Goal: Task Accomplishment & Management: Manage account settings

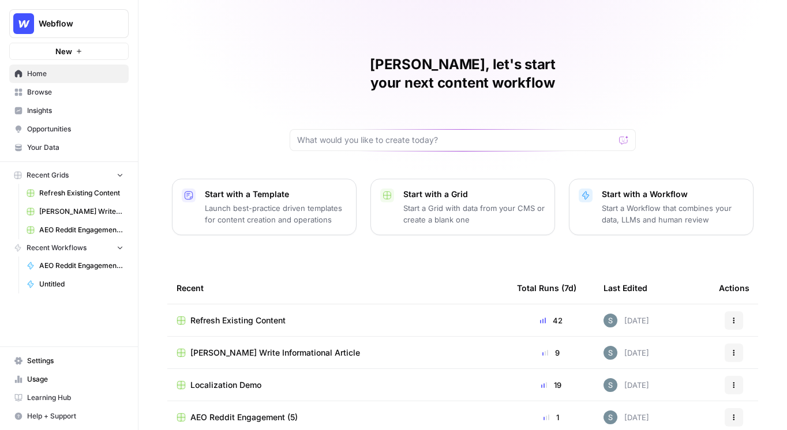
click at [90, 106] on span "Insights" at bounding box center [75, 111] width 96 height 10
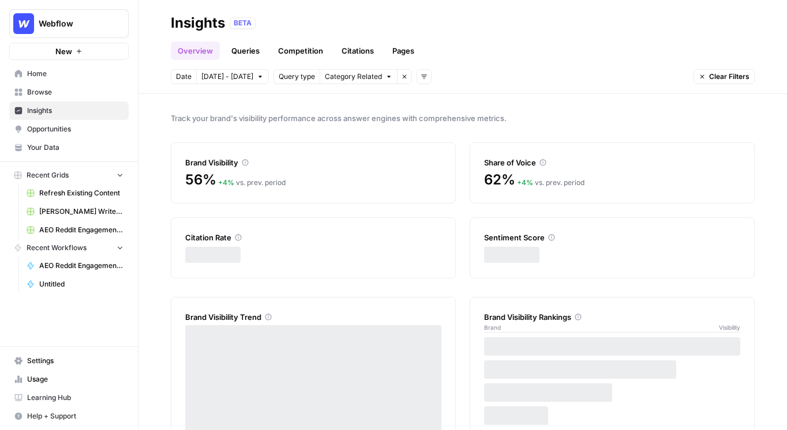
click at [261, 102] on div "Track your brand's visibility performance across answer engines with comprehens…" at bounding box center [462, 262] width 648 height 336
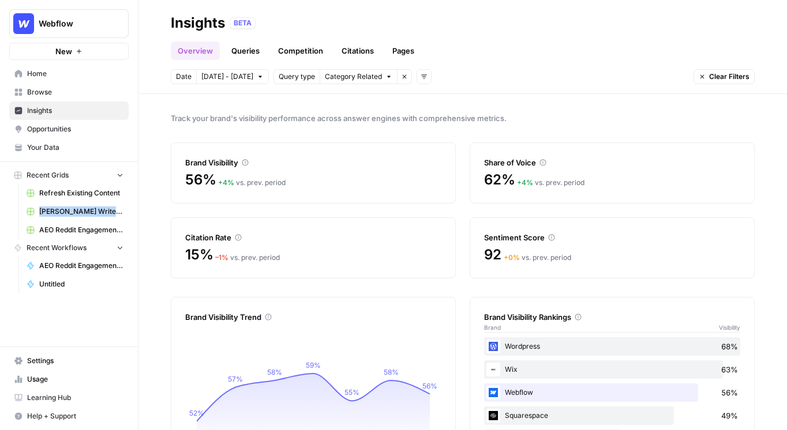
click at [84, 125] on span "Opportunities" at bounding box center [75, 129] width 96 height 10
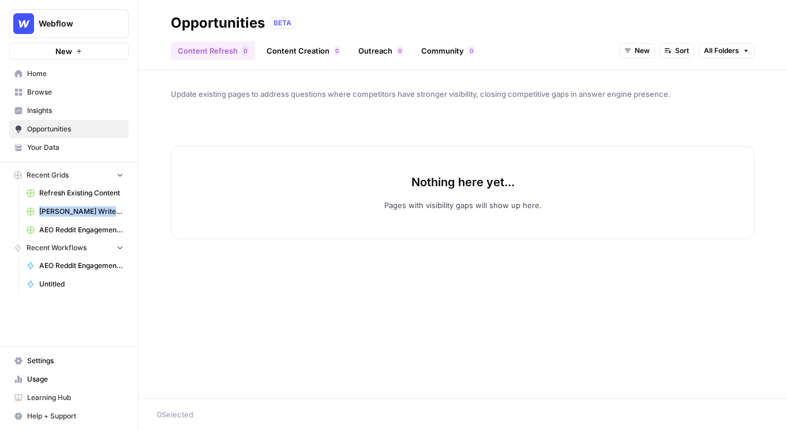
click at [633, 44] on button "New" at bounding box center [637, 50] width 36 height 15
click at [633, 76] on span "All Opportunities" at bounding box center [658, 76] width 59 height 12
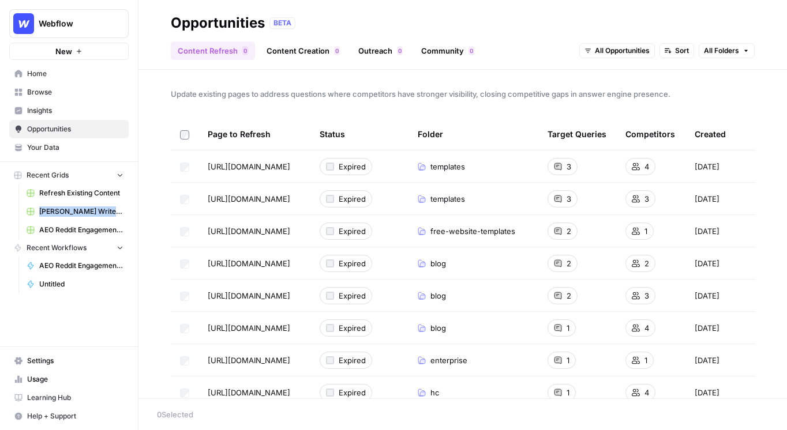
click at [288, 45] on link "Content Creation 0" at bounding box center [302, 51] width 87 height 18
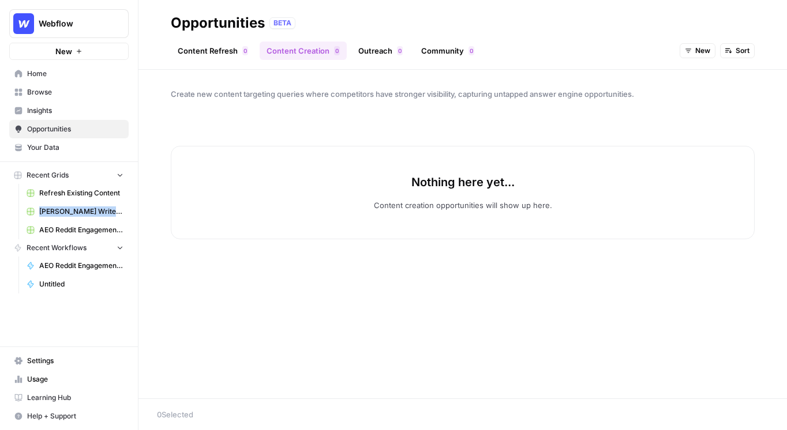
click at [697, 50] on span "New" at bounding box center [702, 51] width 15 height 10
click at [691, 65] on div "All Opportunities New In Progress Archived" at bounding box center [720, 100] width 83 height 75
click at [691, 68] on button "All Opportunities" at bounding box center [720, 76] width 73 height 16
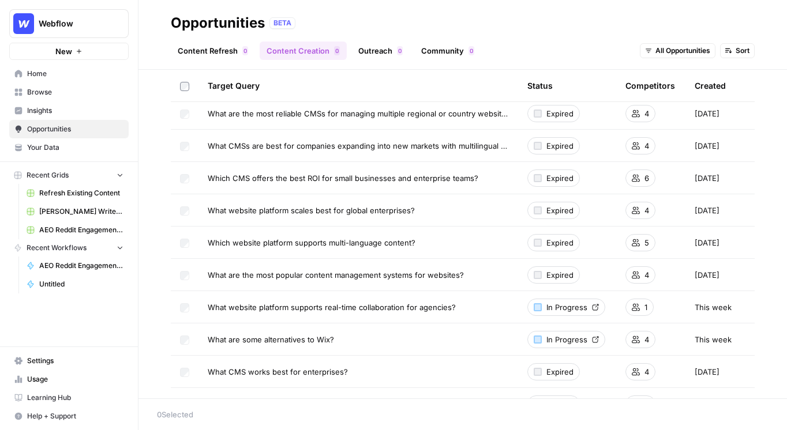
scroll to position [74, 0]
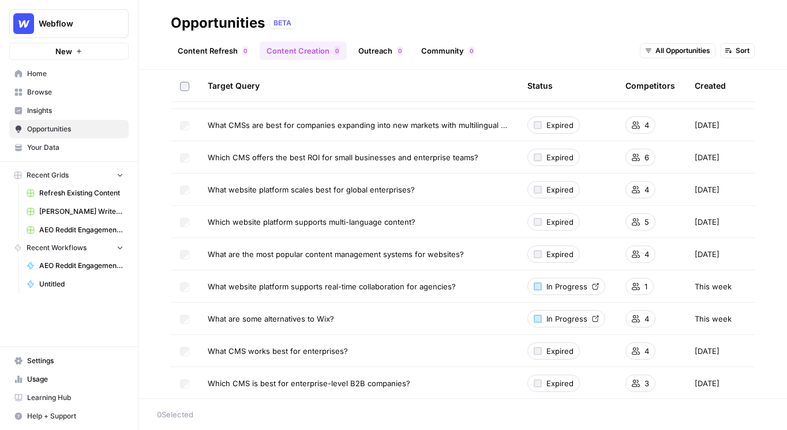
click at [592, 281] on link "In Progress" at bounding box center [566, 286] width 78 height 17
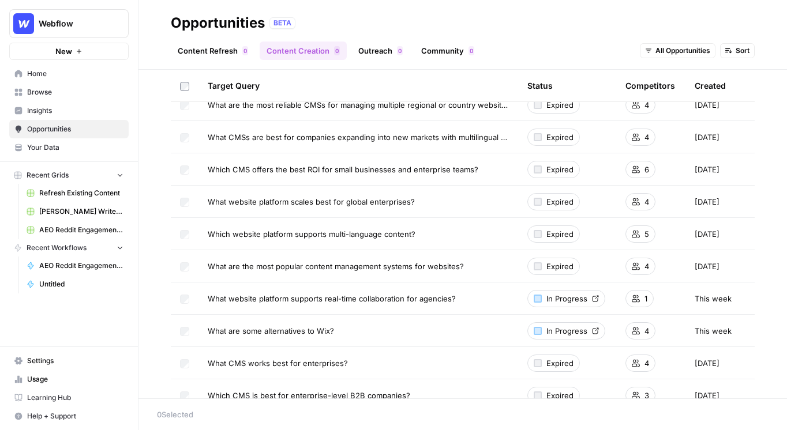
scroll to position [0, 0]
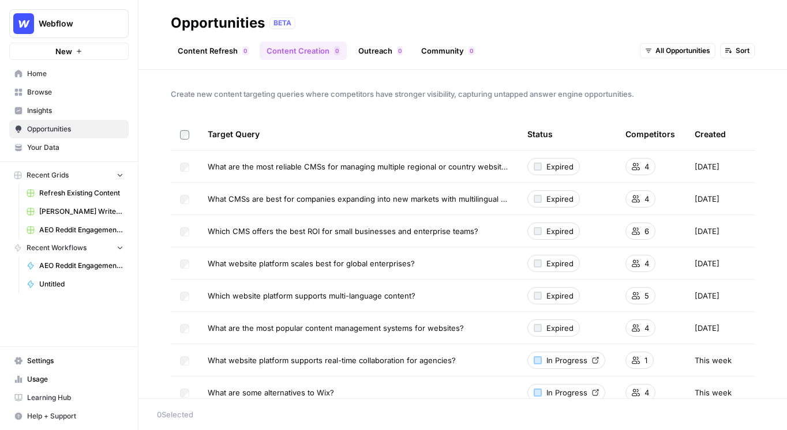
click at [84, 102] on link "Insights" at bounding box center [68, 110] width 119 height 18
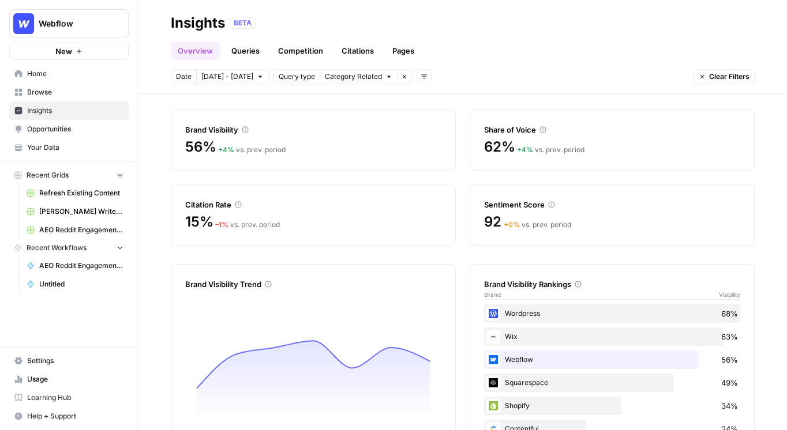
scroll to position [25, 0]
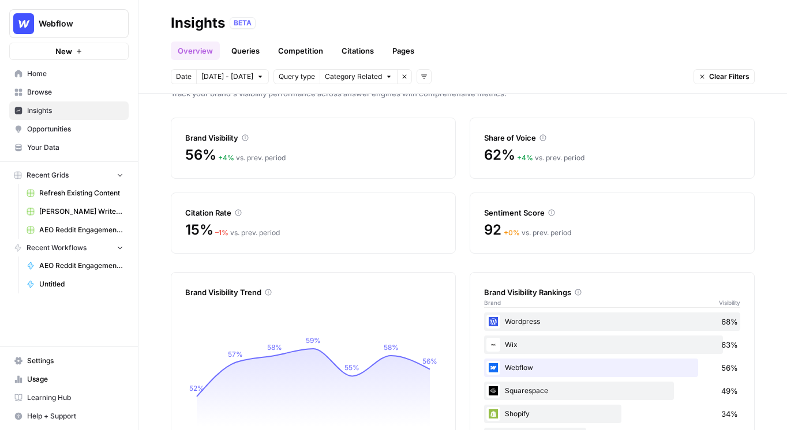
click at [259, 55] on link "Queries" at bounding box center [245, 51] width 42 height 18
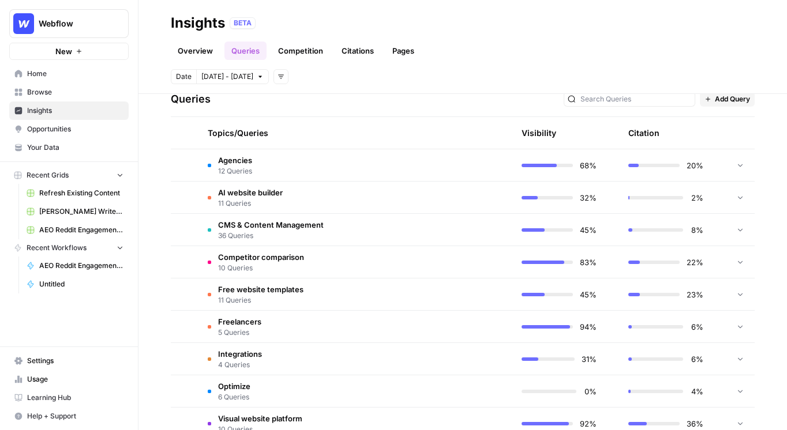
click at [311, 153] on td "Agencies 12 Queries" at bounding box center [300, 165] width 204 height 32
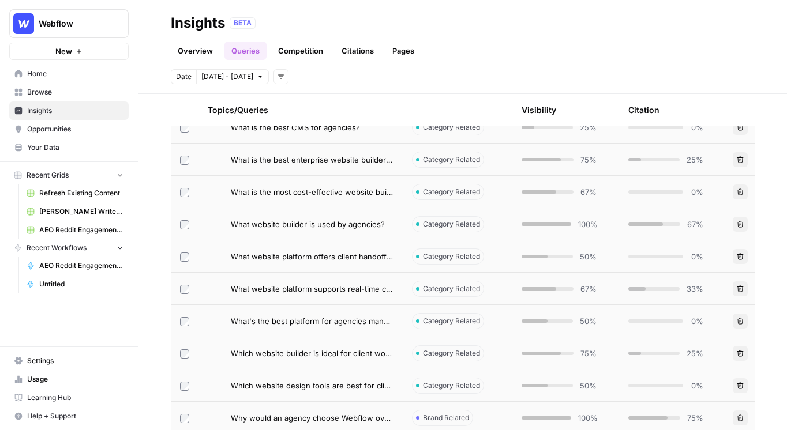
scroll to position [279, 0]
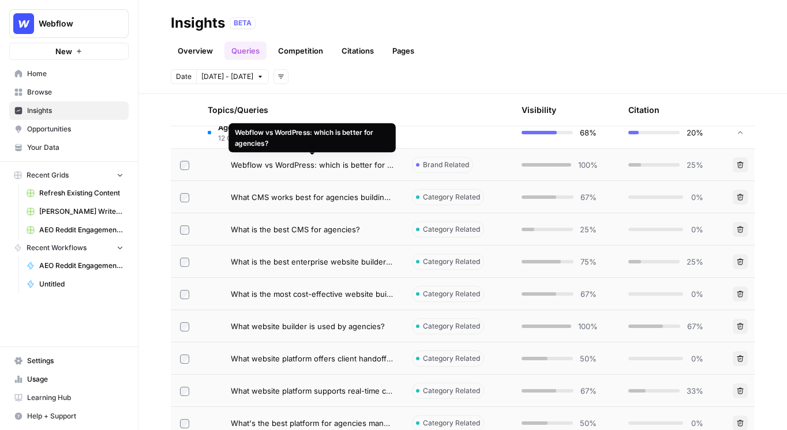
click at [310, 129] on div "Webflow vs WordPress: which is better for agencies?" at bounding box center [312, 137] width 155 height 21
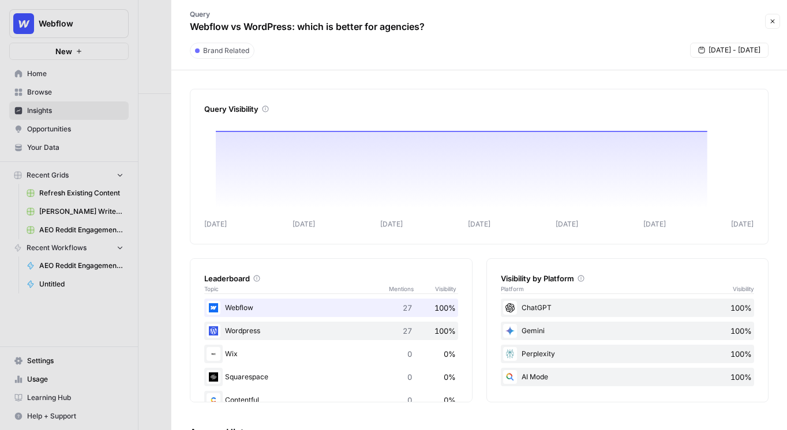
click at [775, 21] on span "Close" at bounding box center [775, 21] width 1 height 1
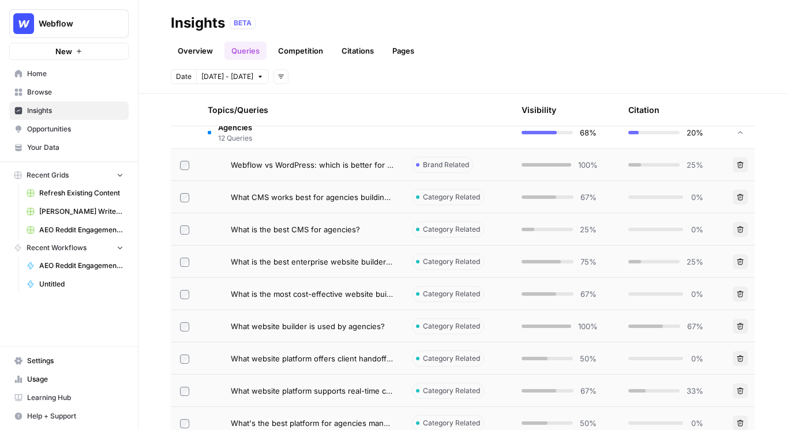
click at [355, 142] on td "Agencies 12 Queries" at bounding box center [300, 132] width 204 height 32
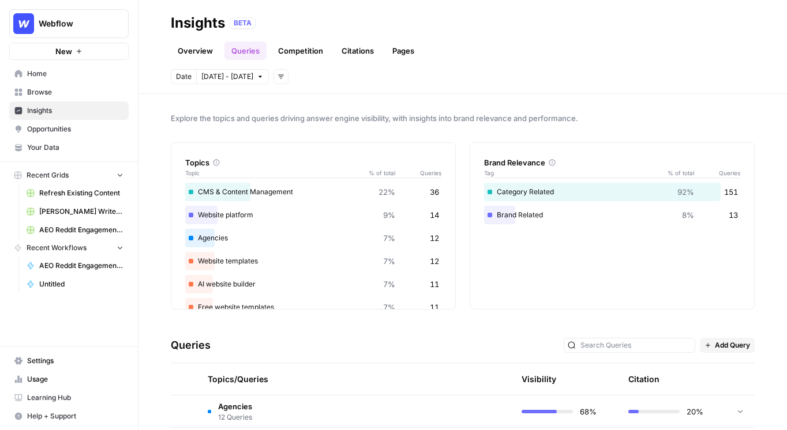
click at [309, 52] on link "Competition" at bounding box center [300, 51] width 59 height 18
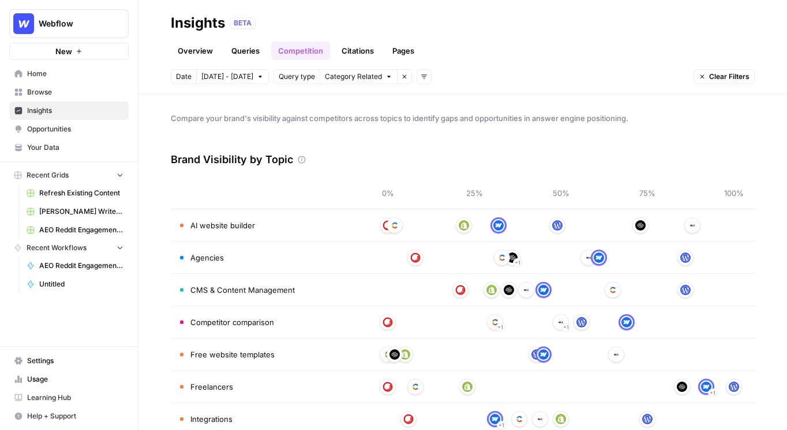
click at [82, 73] on span "Home" at bounding box center [75, 74] width 96 height 10
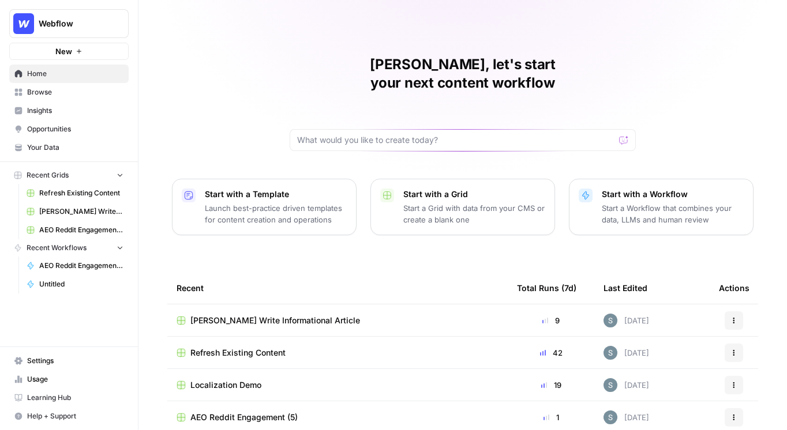
click at [61, 149] on span "Your Data" at bounding box center [75, 147] width 96 height 10
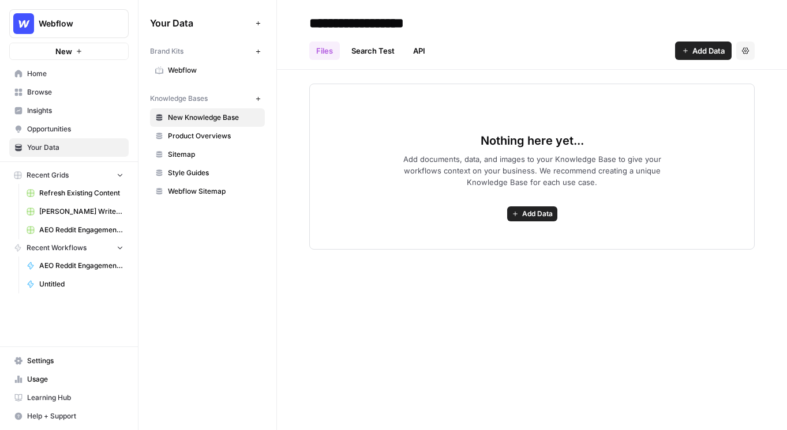
click at [223, 71] on span "Webflow" at bounding box center [214, 70] width 92 height 10
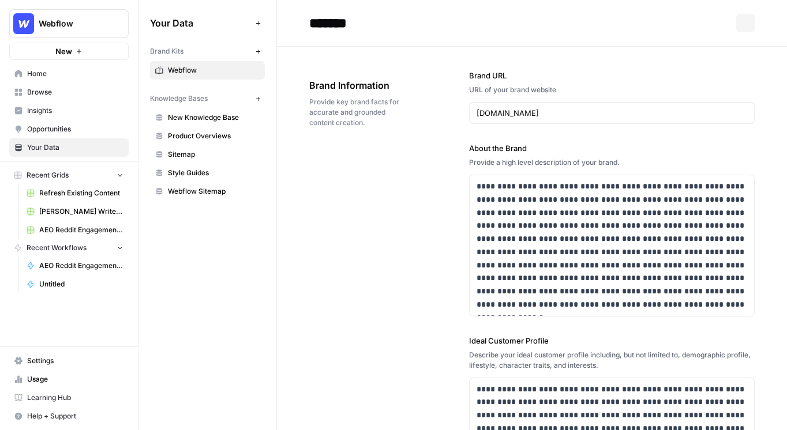
click at [265, 52] on div "Your Data Add Data Brand Kits New Webflow Knowledge Bases New New Knowledge Bas…" at bounding box center [207, 107] width 138 height 215
click at [262, 52] on button "New" at bounding box center [258, 51] width 14 height 14
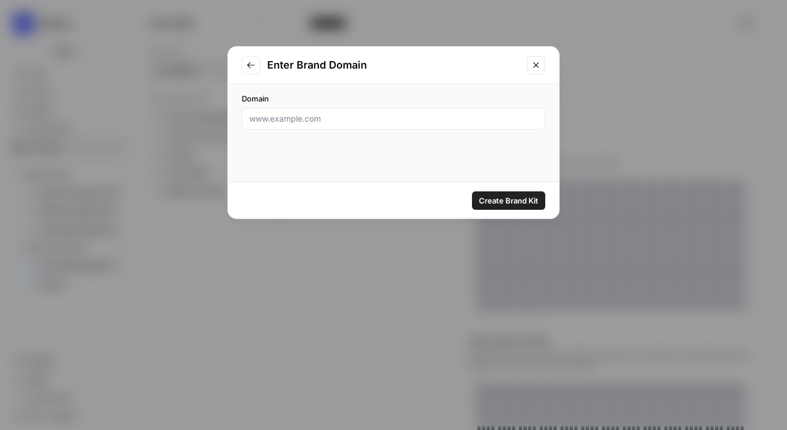
click at [540, 65] on button "Close modal" at bounding box center [535, 65] width 18 height 18
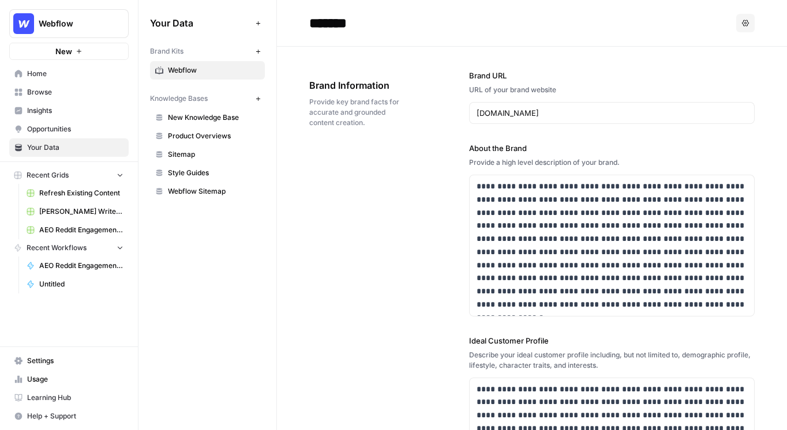
click at [744, 62] on div "**********" at bounding box center [611, 394] width 285 height 694
click at [63, 105] on link "Insights" at bounding box center [68, 110] width 119 height 18
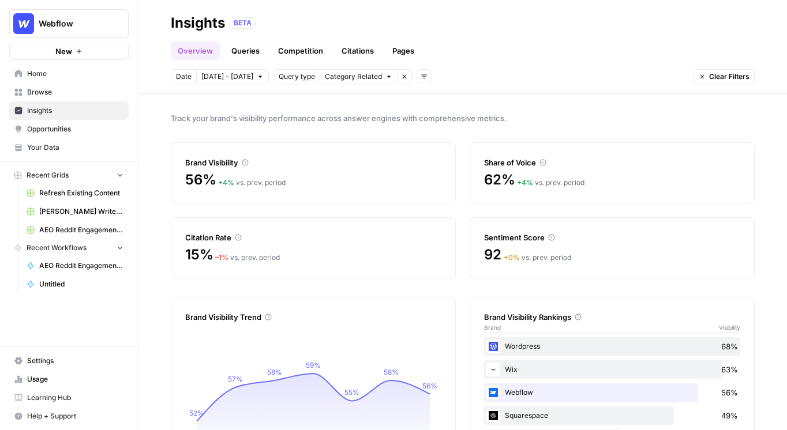
click at [247, 50] on link "Queries" at bounding box center [245, 51] width 42 height 18
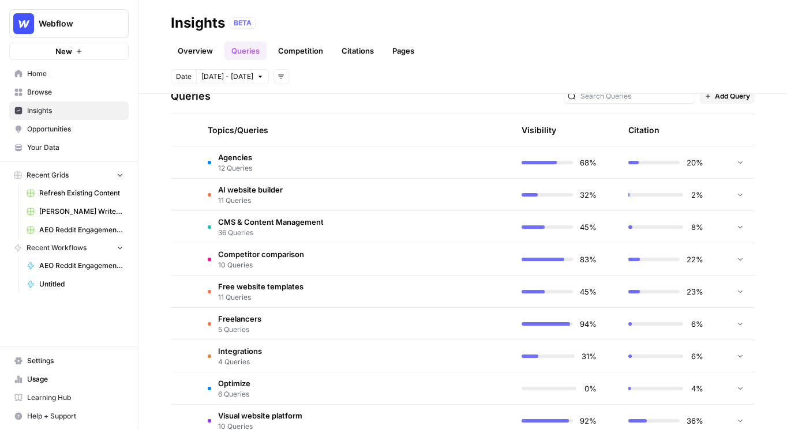
scroll to position [251, 0]
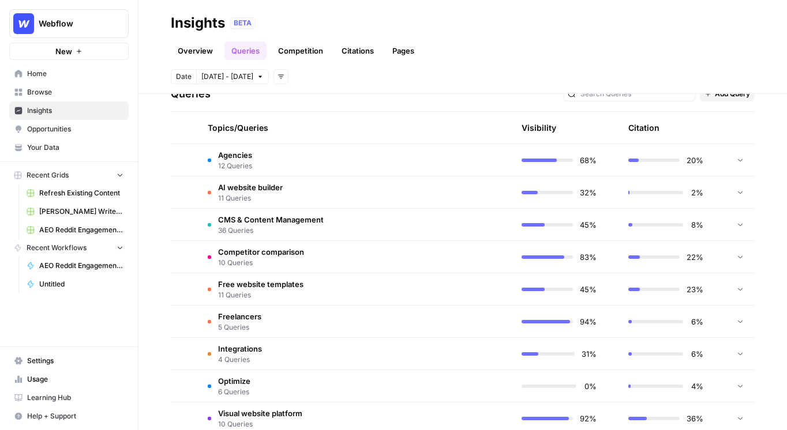
click at [371, 161] on td "Agencies 12 Queries" at bounding box center [300, 160] width 204 height 32
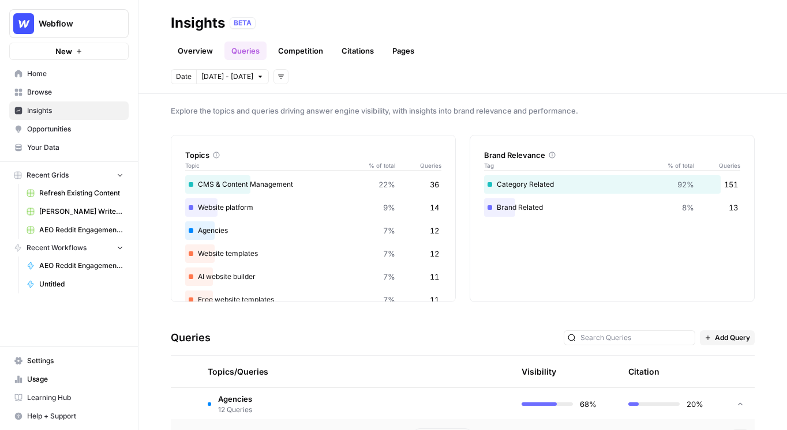
scroll to position [6, 0]
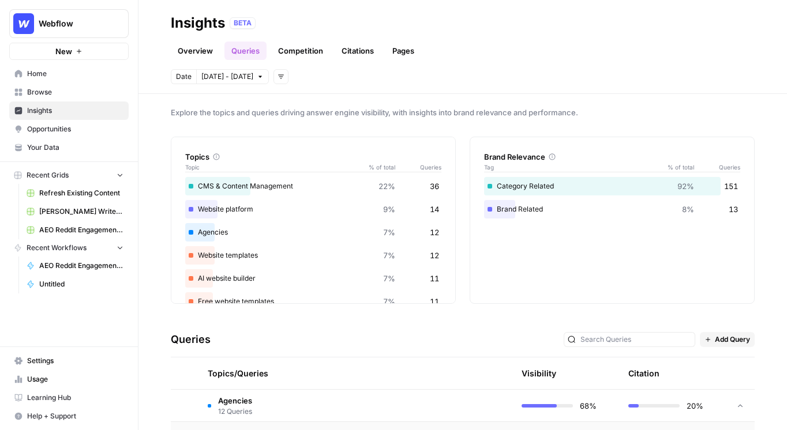
click at [292, 48] on link "Competition" at bounding box center [300, 51] width 59 height 18
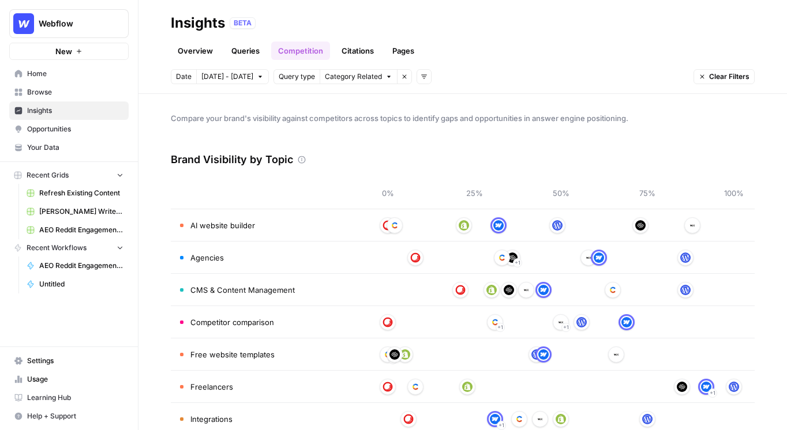
click at [355, 55] on link "Citations" at bounding box center [357, 51] width 46 height 18
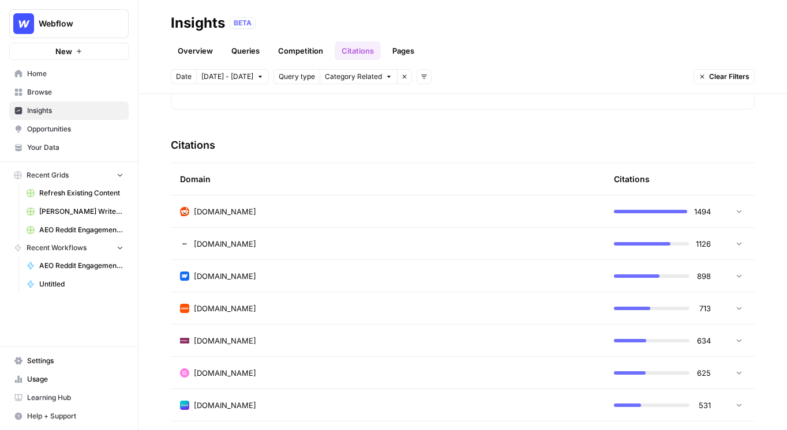
scroll to position [250, 0]
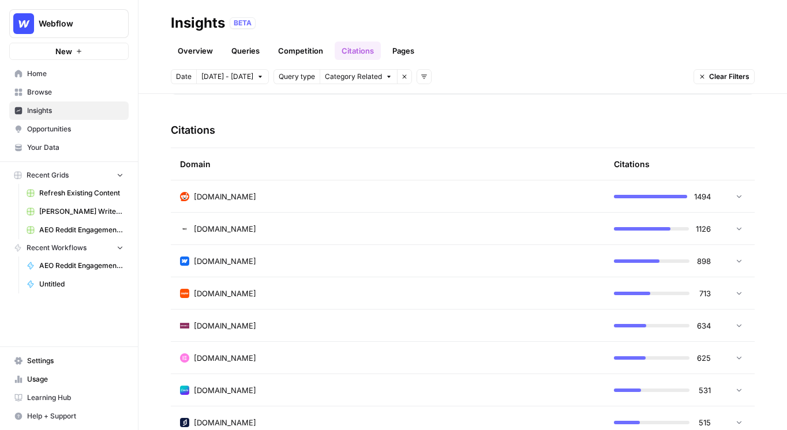
click at [82, 131] on span "Opportunities" at bounding box center [75, 129] width 96 height 10
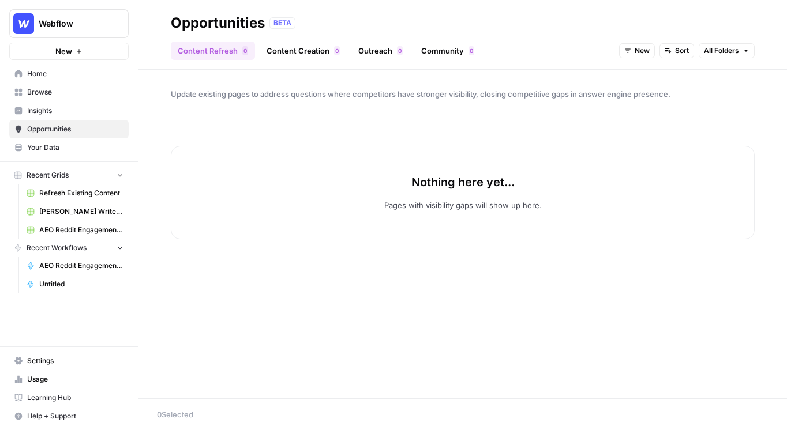
click at [637, 52] on span "New" at bounding box center [641, 51] width 15 height 10
click at [637, 77] on span "All Opportunities" at bounding box center [658, 76] width 59 height 12
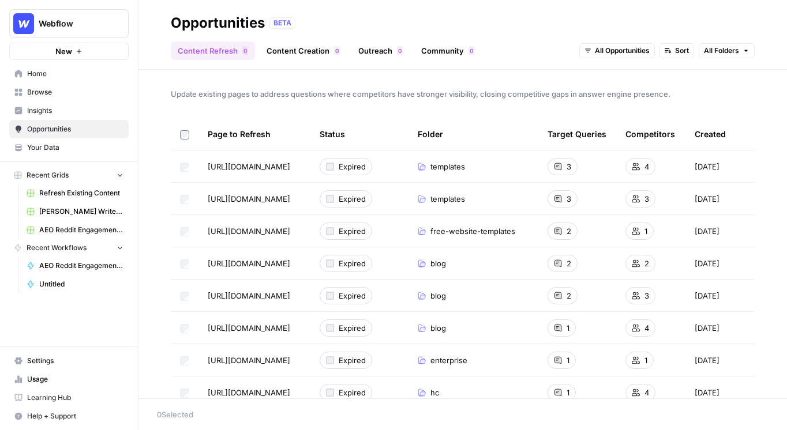
click at [290, 114] on div "Update existing pages to address questions where competitors have stronger visi…" at bounding box center [462, 234] width 648 height 329
click at [289, 82] on div "Update existing pages to address questions where competitors have stronger visi…" at bounding box center [462, 234] width 648 height 329
click at [296, 54] on link "Content Creation 0" at bounding box center [302, 51] width 87 height 18
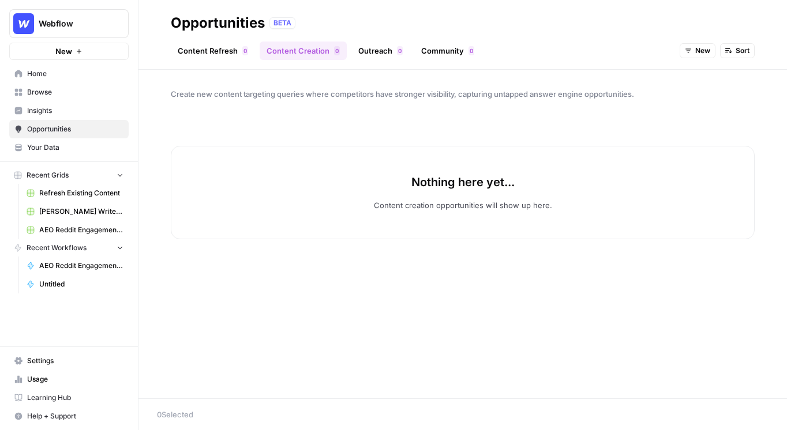
click at [695, 59] on div "New Sort" at bounding box center [716, 51] width 75 height 18
click at [701, 48] on span "New" at bounding box center [702, 51] width 15 height 10
click at [690, 108] on div "button" at bounding box center [693, 108] width 8 height 8
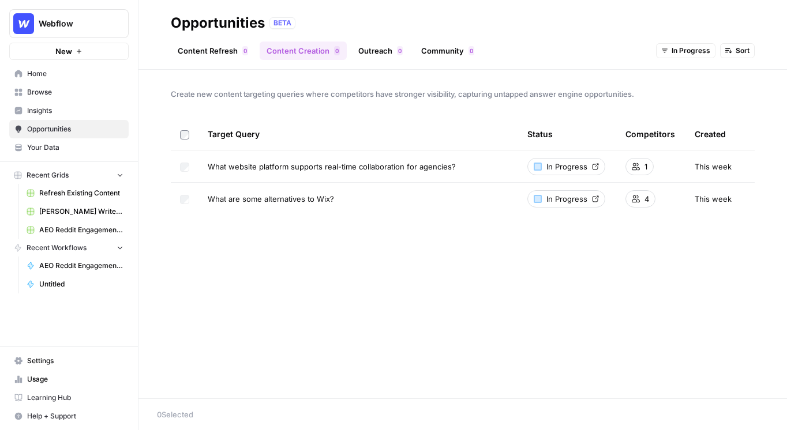
click at [637, 104] on div "Create new content targeting queries where competitors have stronger visibility…" at bounding box center [462, 234] width 648 height 329
click at [368, 54] on link "Outreach 0" at bounding box center [380, 51] width 58 height 18
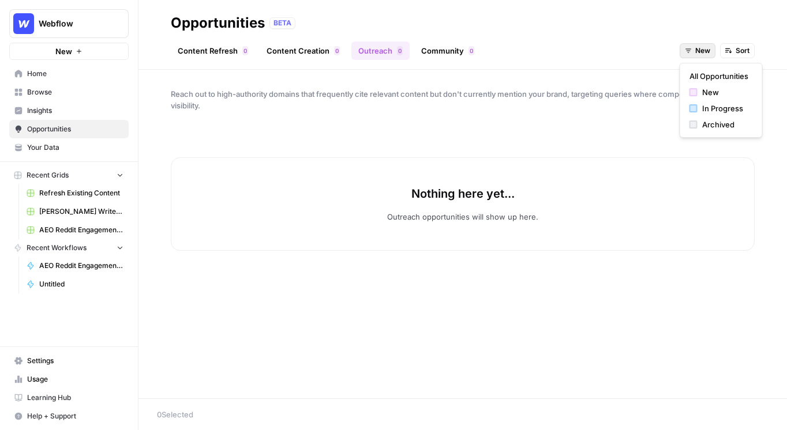
click at [693, 51] on button "New" at bounding box center [697, 50] width 36 height 15
click at [690, 88] on div "button" at bounding box center [693, 92] width 8 height 8
click at [690, 46] on button "New" at bounding box center [697, 50] width 36 height 15
click at [691, 113] on div "In Progress" at bounding box center [720, 109] width 63 height 12
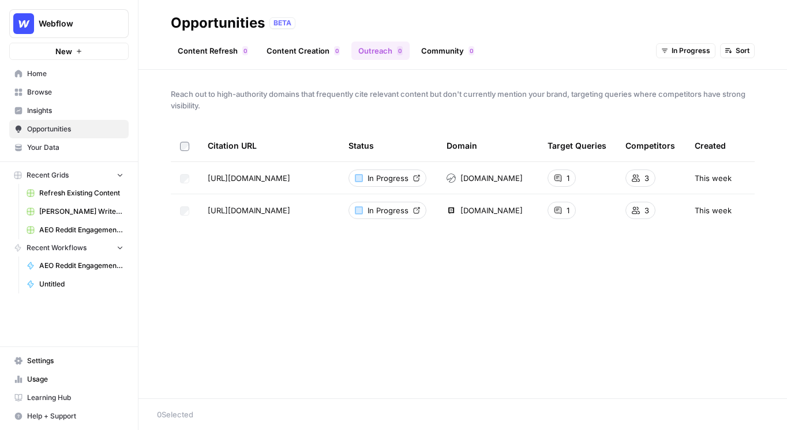
click at [446, 47] on link "Community 0" at bounding box center [447, 51] width 67 height 18
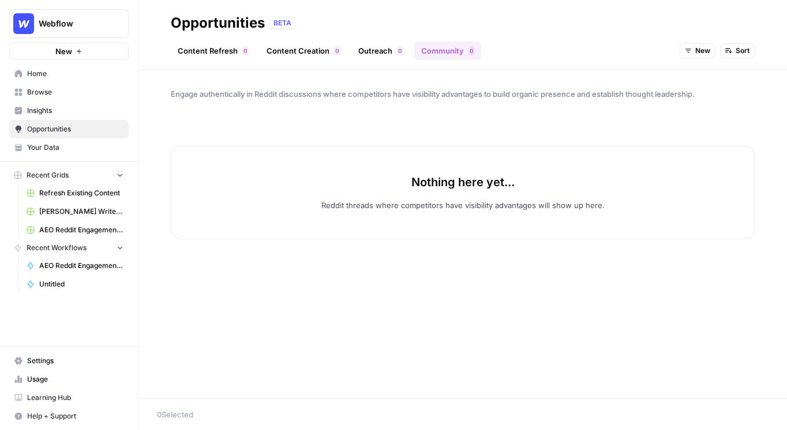
click at [702, 51] on span "New" at bounding box center [702, 51] width 15 height 10
click at [694, 121] on div "button" at bounding box center [693, 125] width 8 height 8
click at [679, 44] on button "Archived" at bounding box center [689, 50] width 51 height 15
click at [683, 85] on button "New" at bounding box center [705, 92] width 73 height 16
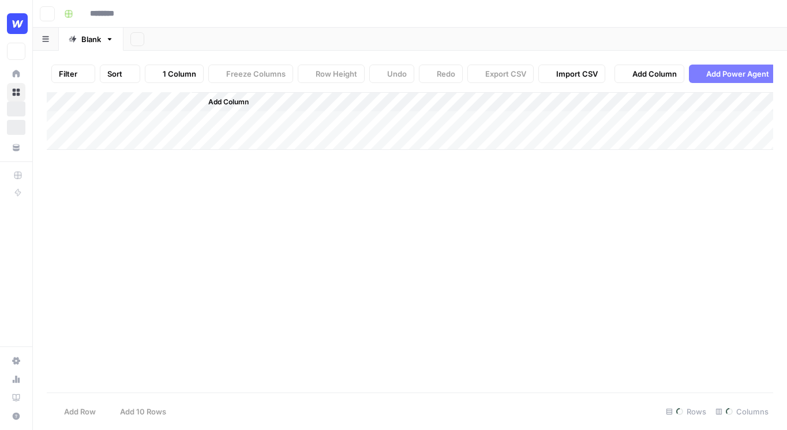
type input "**********"
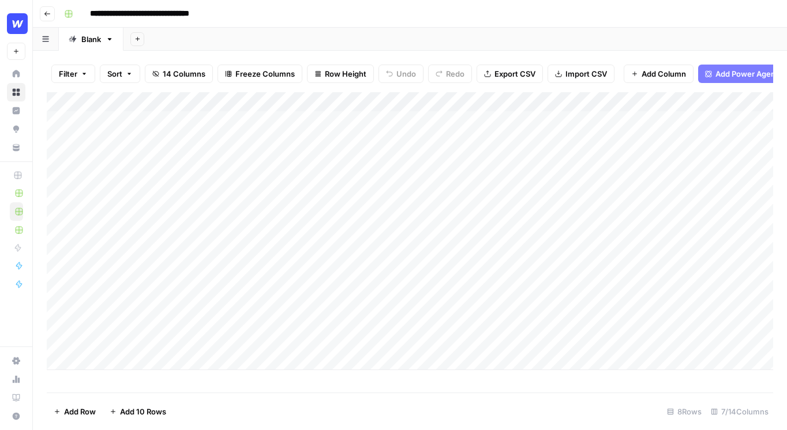
click at [215, 331] on div "Add Column" at bounding box center [410, 231] width 726 height 278
click at [61, 333] on div "Add Column" at bounding box center [410, 231] width 726 height 278
click at [76, 412] on span "Delete 1 Row" at bounding box center [77, 412] width 46 height 12
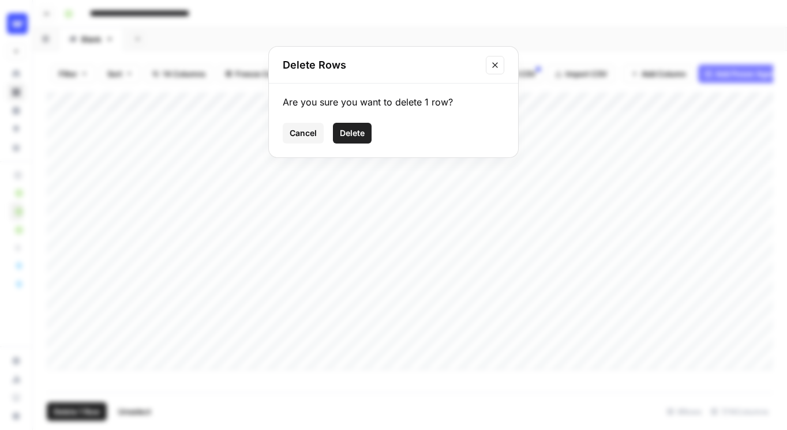
click at [343, 132] on span "Delete" at bounding box center [352, 133] width 25 height 12
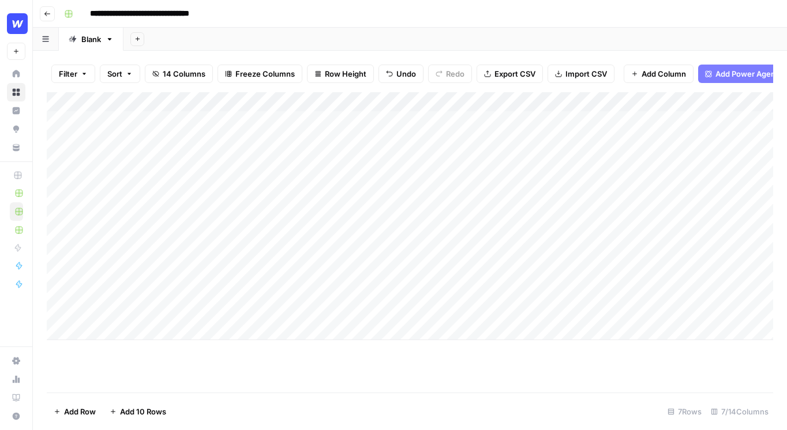
click at [106, 328] on div "Add Column" at bounding box center [410, 216] width 726 height 248
type textarea "**********"
click at [197, 373] on div "Add Column" at bounding box center [410, 242] width 726 height 300
click at [324, 333] on div "Add Column" at bounding box center [410, 231] width 726 height 278
click at [390, 102] on div "Add Column" at bounding box center [410, 231] width 726 height 278
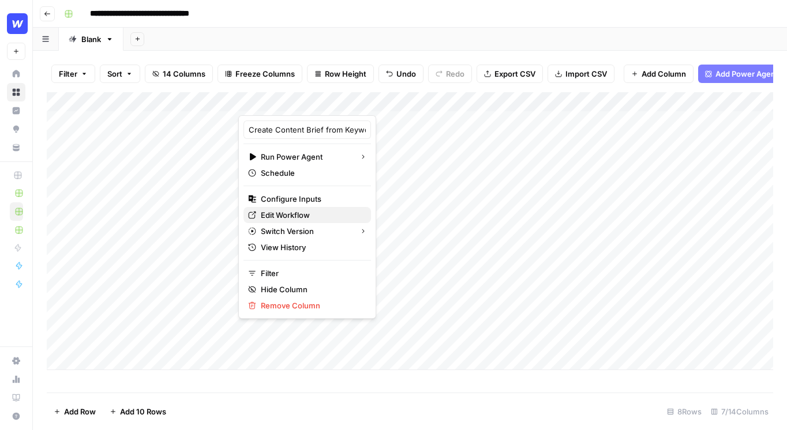
click at [291, 216] on span "Edit Workflow" at bounding box center [311, 215] width 101 height 12
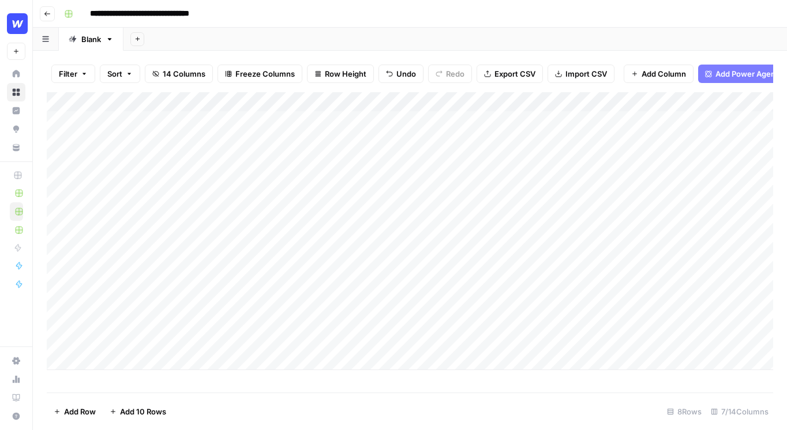
click at [388, 101] on div "Add Column" at bounding box center [410, 231] width 726 height 278
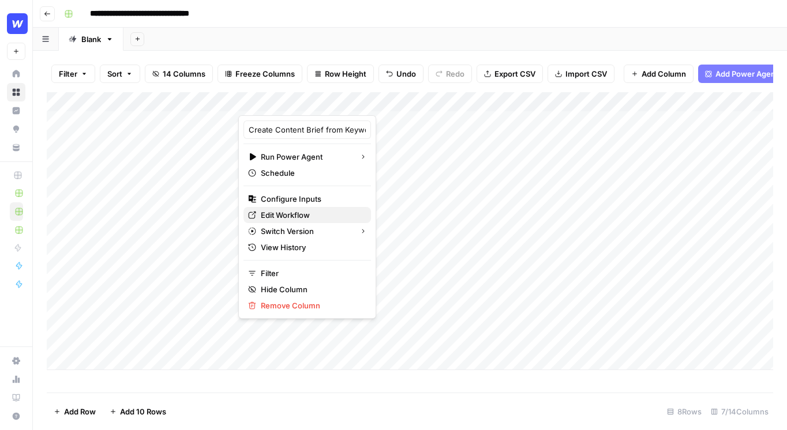
click at [279, 213] on span "Edit Workflow" at bounding box center [311, 215] width 101 height 12
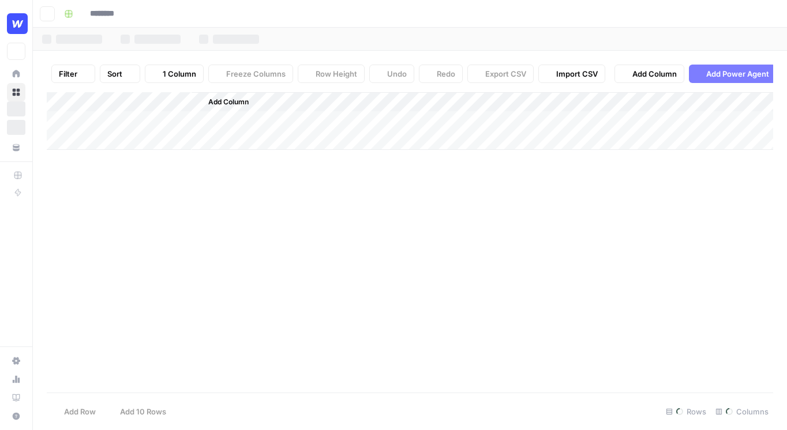
type input "**********"
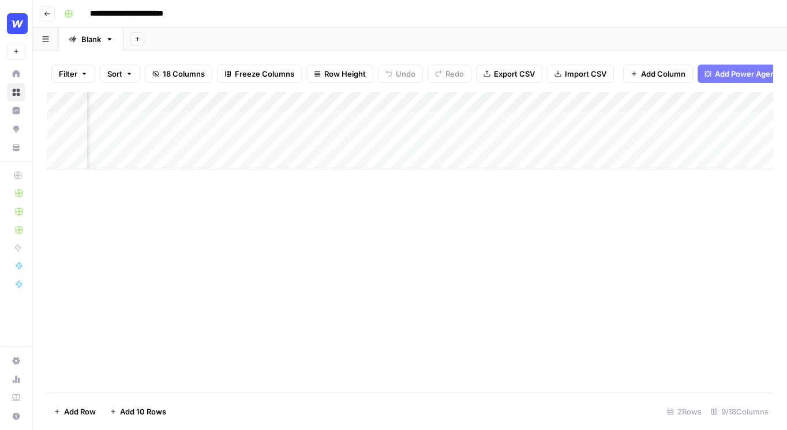
scroll to position [0, 329]
click at [424, 120] on div "Add Column" at bounding box center [410, 130] width 726 height 77
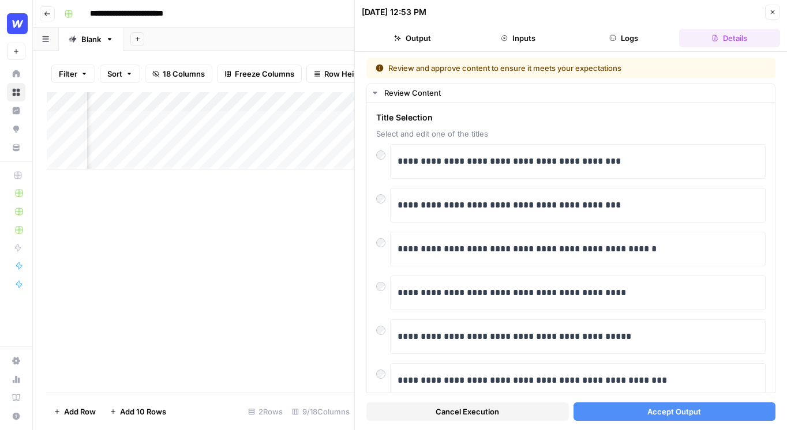
click at [677, 409] on span "Accept Output" at bounding box center [674, 412] width 54 height 12
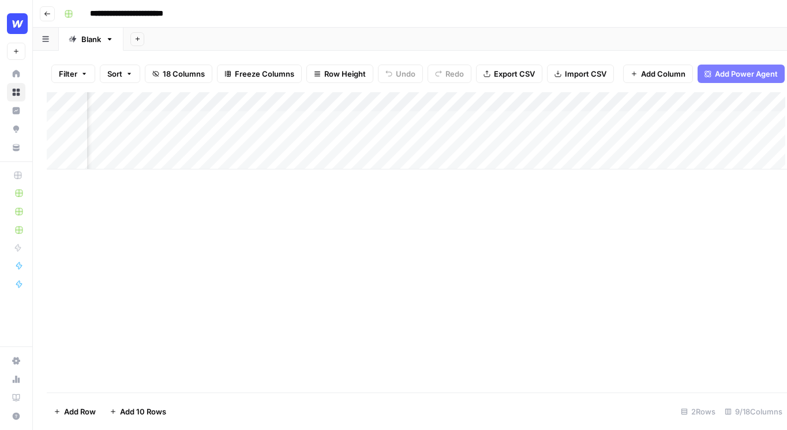
click at [322, 201] on div "Add Column" at bounding box center [417, 242] width 740 height 300
click at [611, 121] on div "Add Column" at bounding box center [410, 130] width 726 height 77
click at [506, 273] on div "Add Column" at bounding box center [410, 242] width 726 height 300
click at [20, 71] on icon at bounding box center [16, 74] width 8 height 8
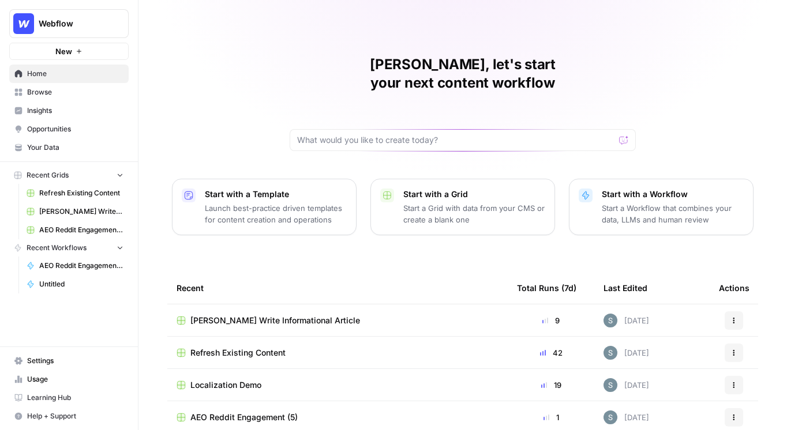
click at [86, 193] on span "Refresh Existing Content" at bounding box center [81, 193] width 84 height 10
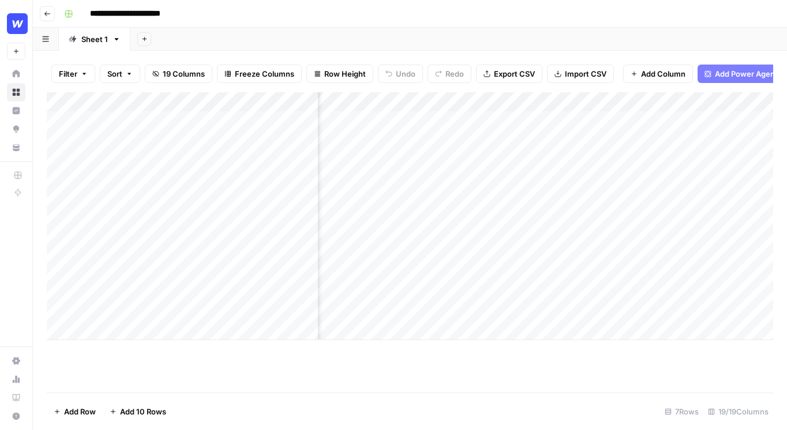
scroll to position [0, 232]
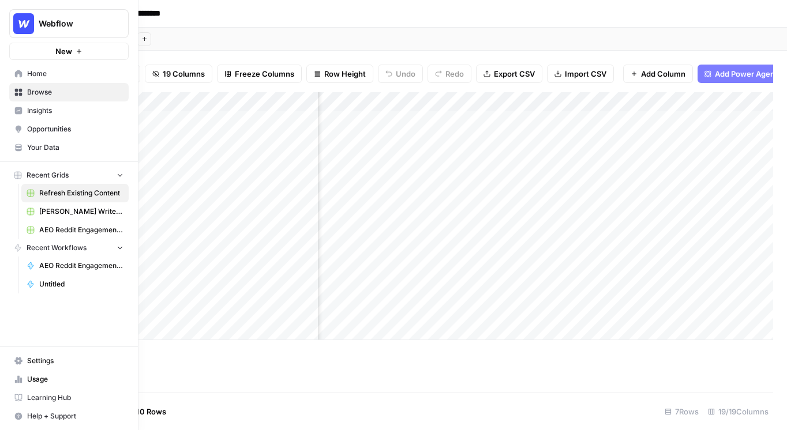
click at [40, 149] on span "Your Data" at bounding box center [75, 147] width 96 height 10
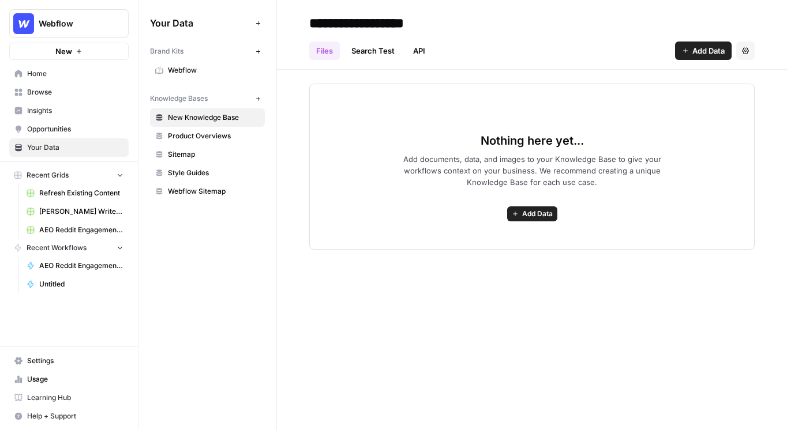
click at [200, 69] on span "Webflow" at bounding box center [214, 70] width 92 height 10
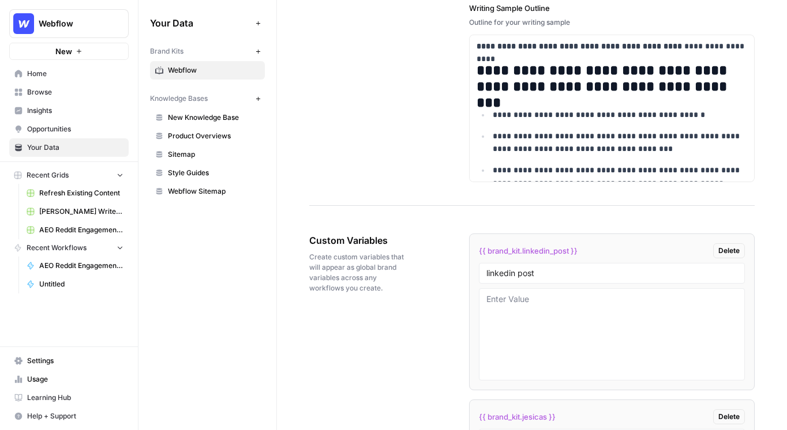
scroll to position [1741, 0]
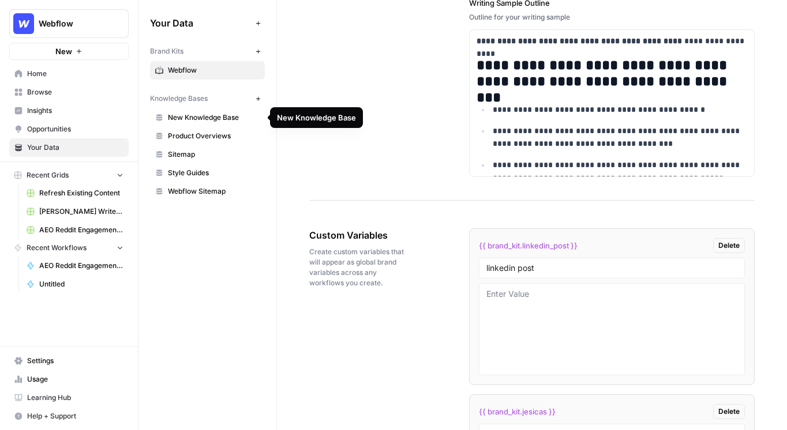
click at [213, 118] on span "New Knowledge Base" at bounding box center [214, 117] width 92 height 10
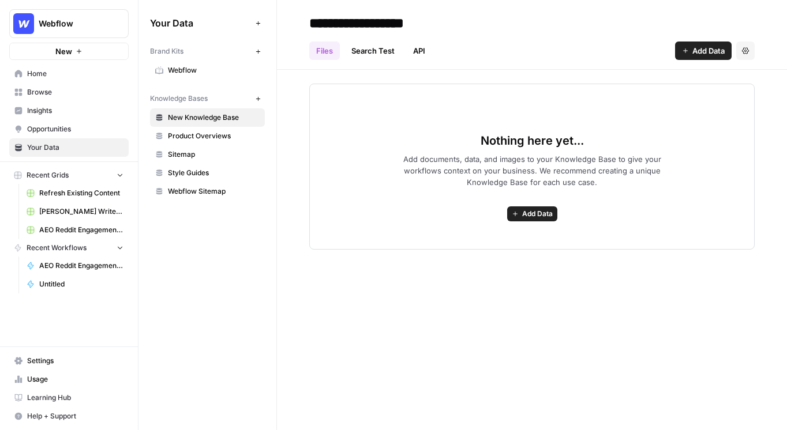
click at [212, 161] on link "Sitemap" at bounding box center [207, 154] width 115 height 18
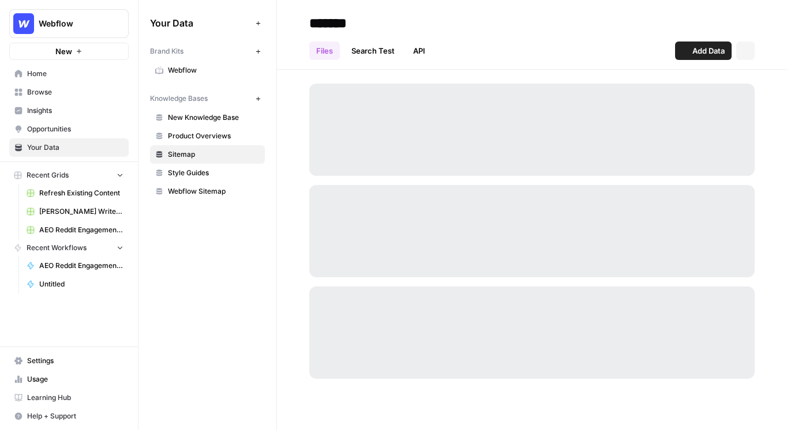
click at [215, 189] on span "Webflow Sitemap" at bounding box center [214, 191] width 92 height 10
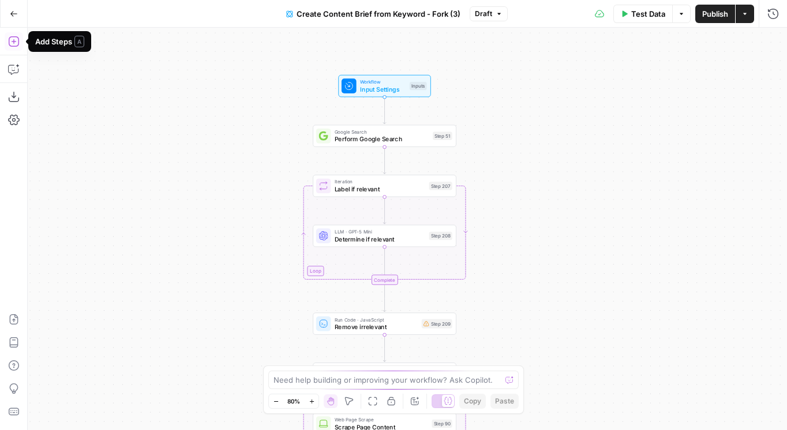
click at [18, 44] on icon "button" at bounding box center [13, 41] width 10 height 10
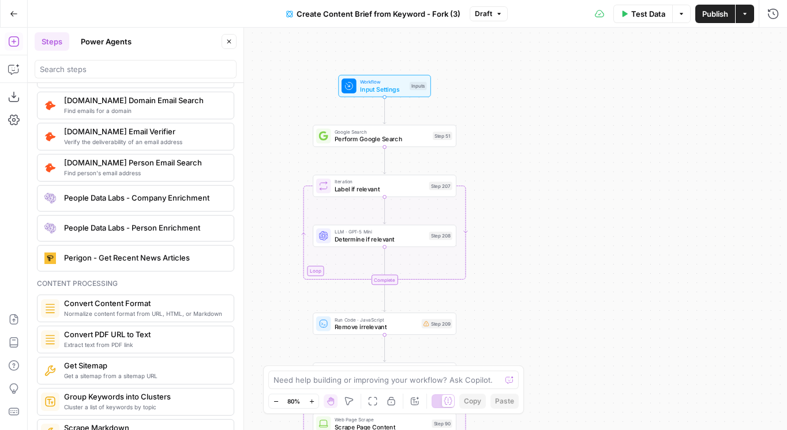
scroll to position [1688, 0]
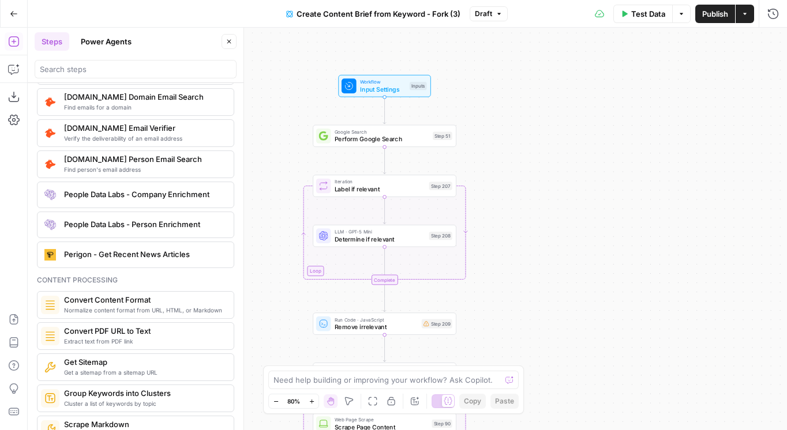
click at [92, 39] on button "Power Agents" at bounding box center [106, 41] width 65 height 18
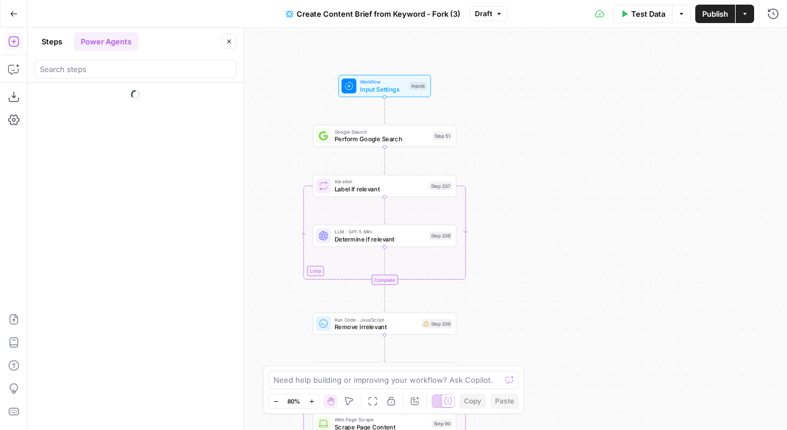
scroll to position [0, 0]
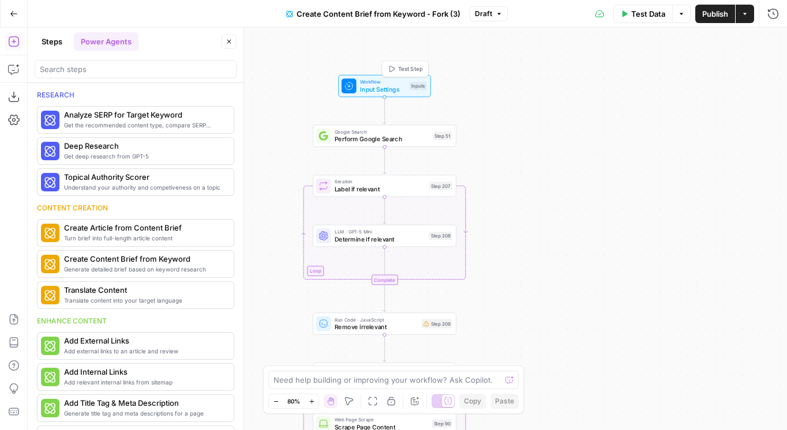
click at [377, 85] on span "Input Settings" at bounding box center [383, 89] width 46 height 9
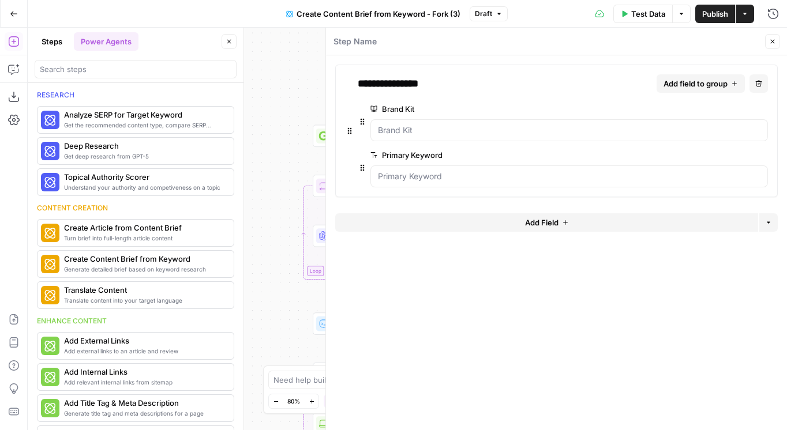
click at [769, 38] on icon "button" at bounding box center [772, 41] width 7 height 7
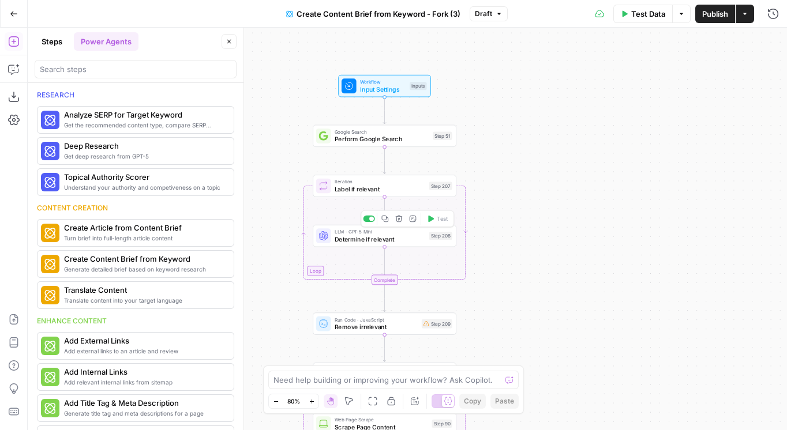
click at [389, 240] on span "Determine if relevant" at bounding box center [379, 239] width 91 height 9
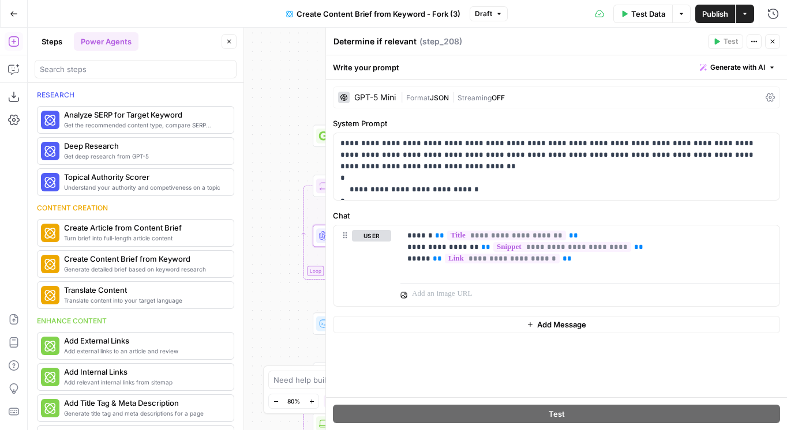
click at [771, 40] on icon "button" at bounding box center [772, 42] width 4 height 4
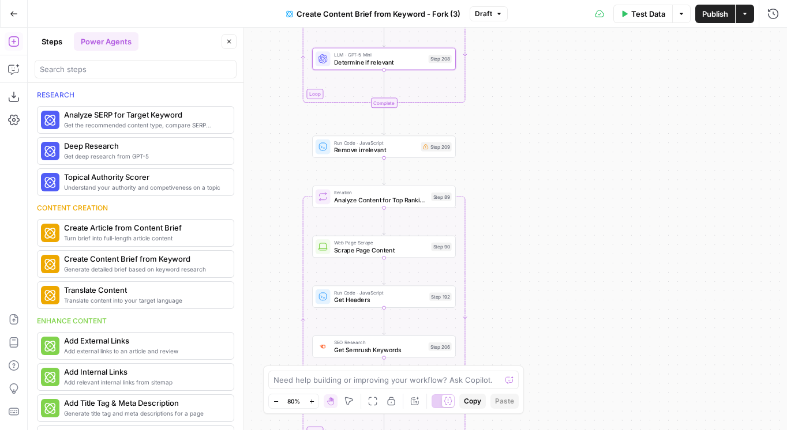
drag, startPoint x: 491, startPoint y: 293, endPoint x: 492, endPoint y: 96, distance: 196.6
click at [492, 96] on div "Workflow Input Settings Inputs Google Search Perform Google Search Step 51 Loop…" at bounding box center [407, 229] width 759 height 402
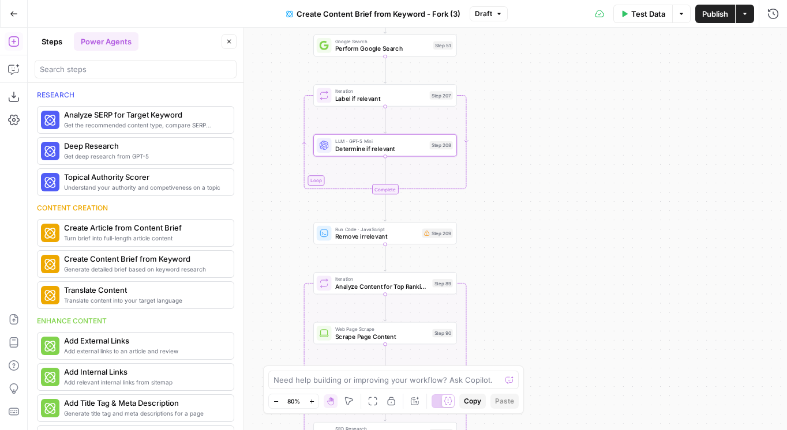
drag, startPoint x: 506, startPoint y: 129, endPoint x: 506, endPoint y: 240, distance: 111.3
click at [506, 240] on div "Workflow Input Settings Inputs Google Search Perform Google Search Step 51 Loop…" at bounding box center [407, 229] width 759 height 402
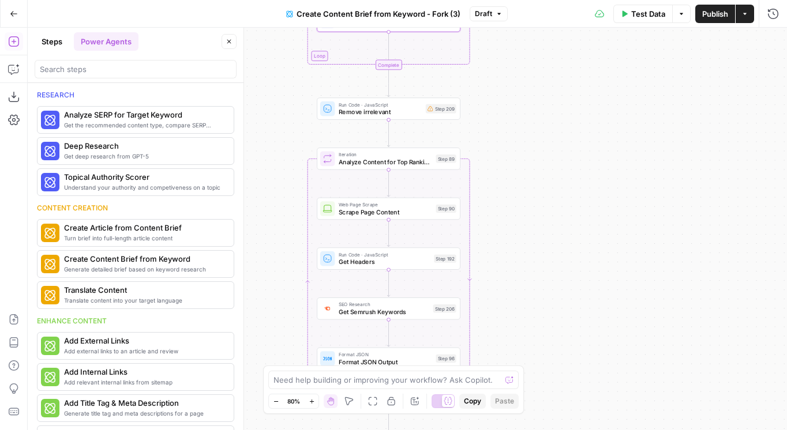
drag, startPoint x: 500, startPoint y: 217, endPoint x: 499, endPoint y: 72, distance: 145.3
click at [499, 72] on div "Workflow Input Settings Inputs Google Search Perform Google Search Step 51 Loop…" at bounding box center [407, 229] width 759 height 402
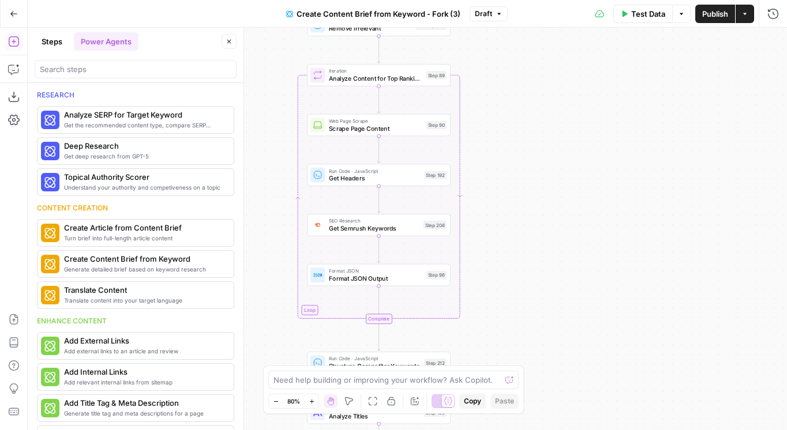
drag, startPoint x: 479, startPoint y: 167, endPoint x: 477, endPoint y: 96, distance: 71.5
click at [477, 96] on div "Workflow Input Settings Inputs Google Search Perform Google Search Step 51 Loop…" at bounding box center [407, 229] width 759 height 402
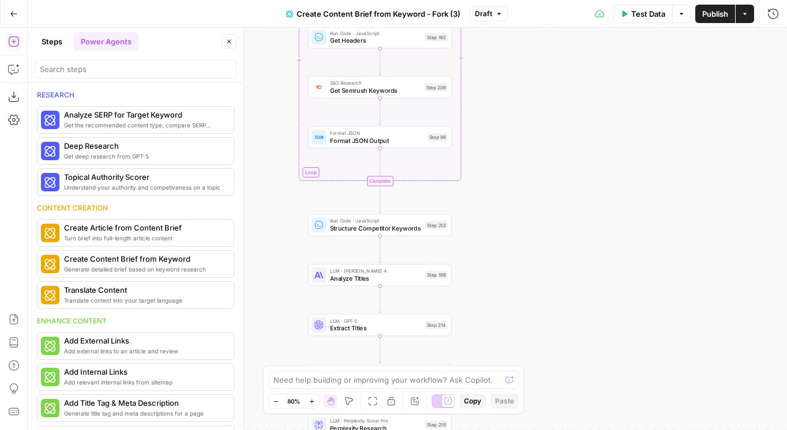
drag, startPoint x: 566, startPoint y: 253, endPoint x: 564, endPoint y: 118, distance: 134.9
click at [564, 118] on div "Workflow Input Settings Inputs Google Search Perform Google Search Step 51 Loop…" at bounding box center [407, 229] width 759 height 402
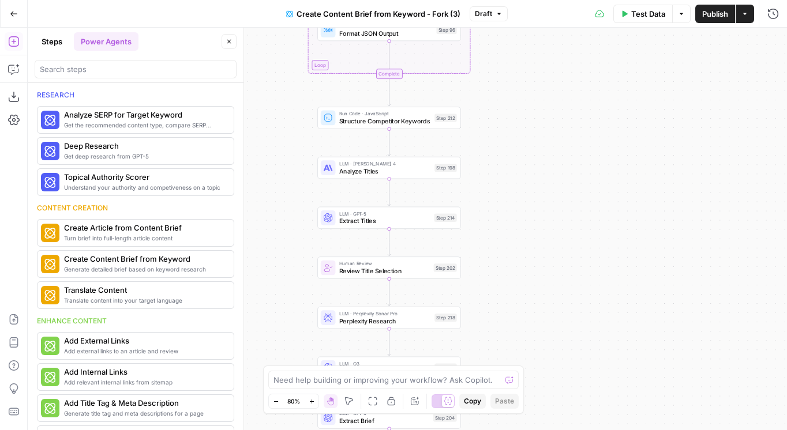
drag, startPoint x: 537, startPoint y: 229, endPoint x: 546, endPoint y: 121, distance: 108.7
click at [546, 121] on div "Workflow Input Settings Inputs Google Search Perform Google Search Step 51 Loop…" at bounding box center [407, 229] width 759 height 402
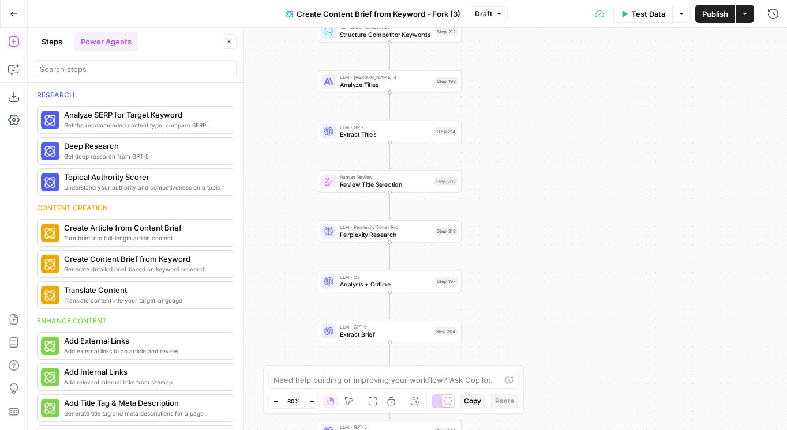
drag, startPoint x: 507, startPoint y: 220, endPoint x: 509, endPoint y: 134, distance: 85.3
click at [509, 134] on div "Workflow Input Settings Inputs Google Search Perform Google Search Step 51 Loop…" at bounding box center [407, 229] width 759 height 402
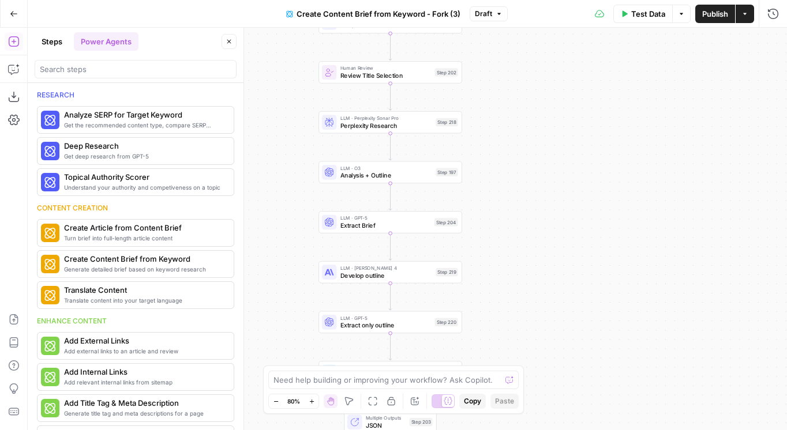
drag, startPoint x: 510, startPoint y: 244, endPoint x: 511, endPoint y: 123, distance: 121.1
click at [511, 123] on div "Workflow Input Settings Inputs Google Search Perform Google Search Step 51 Loop…" at bounding box center [407, 229] width 759 height 402
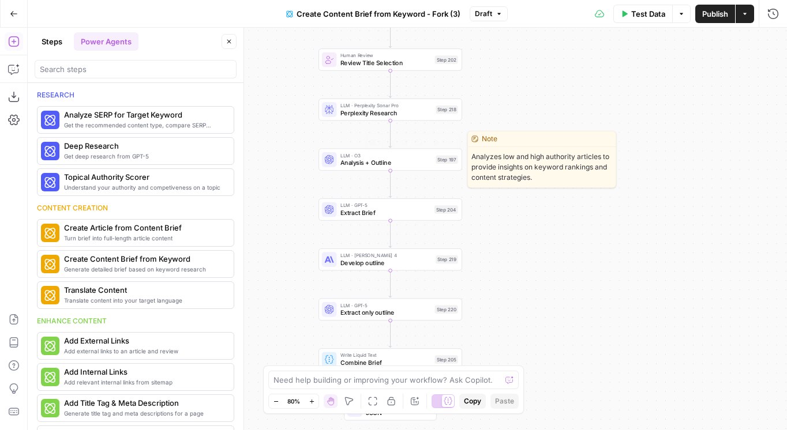
click at [390, 166] on span "Analysis + Outline" at bounding box center [386, 162] width 92 height 9
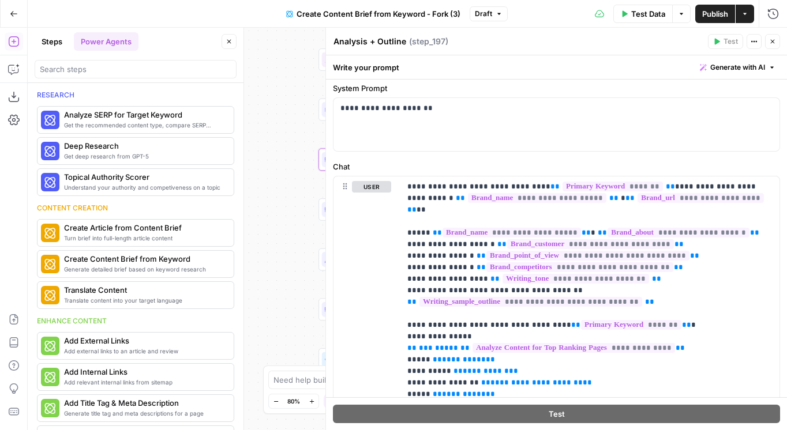
scroll to position [68, 0]
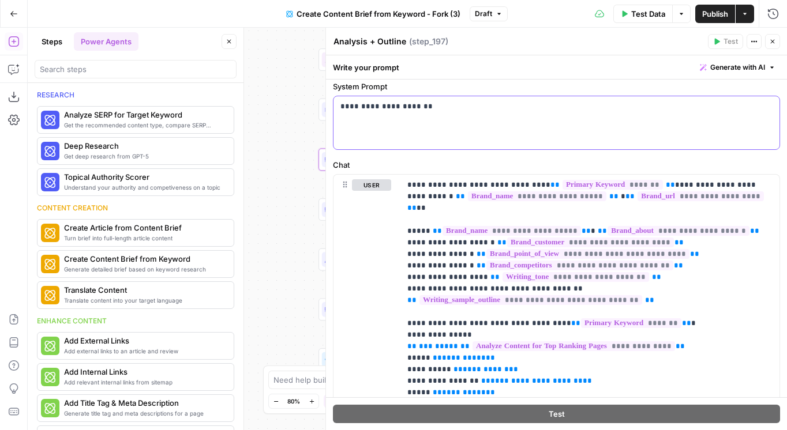
drag, startPoint x: 535, startPoint y: 159, endPoint x: 536, endPoint y: 139, distance: 19.6
click at [536, 139] on div "**********" at bounding box center [556, 368] width 461 height 712
click at [528, 159] on div "**********" at bounding box center [556, 368] width 461 height 712
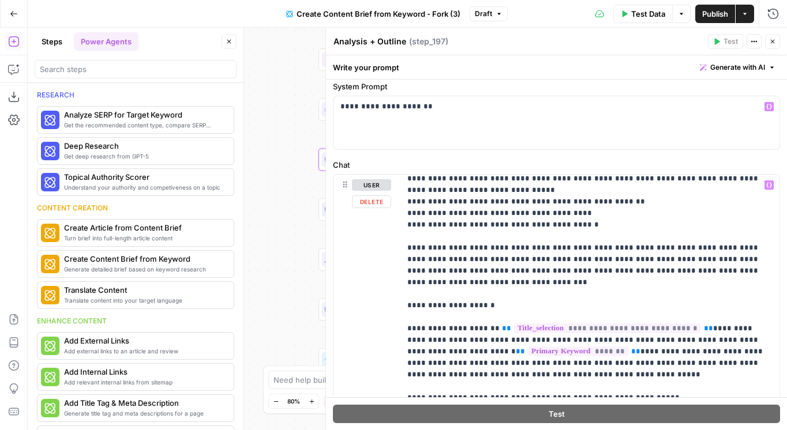
scroll to position [1961, 0]
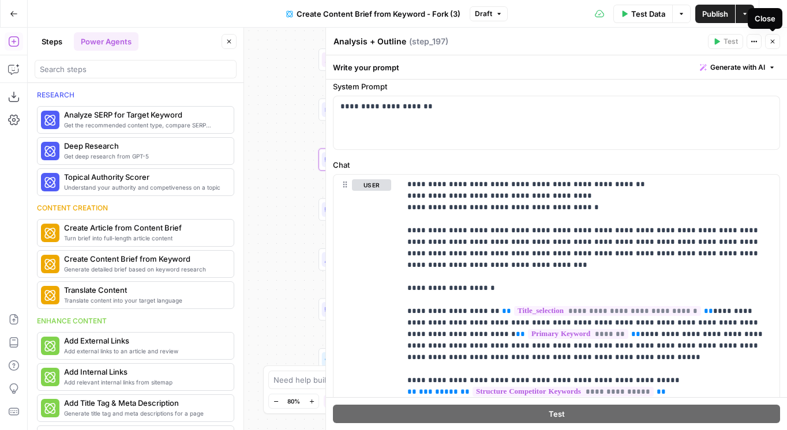
click at [770, 37] on button "Close" at bounding box center [772, 41] width 15 height 15
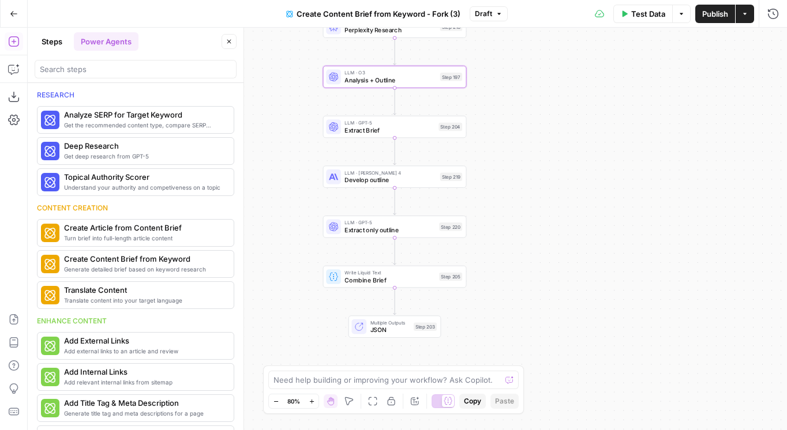
click at [745, 14] on icon "button" at bounding box center [744, 13] width 7 height 7
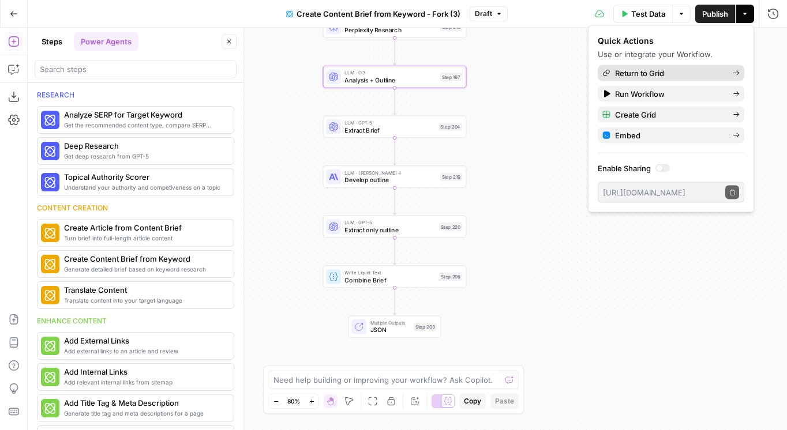
click at [675, 74] on span "Return to Grid" at bounding box center [669, 73] width 108 height 12
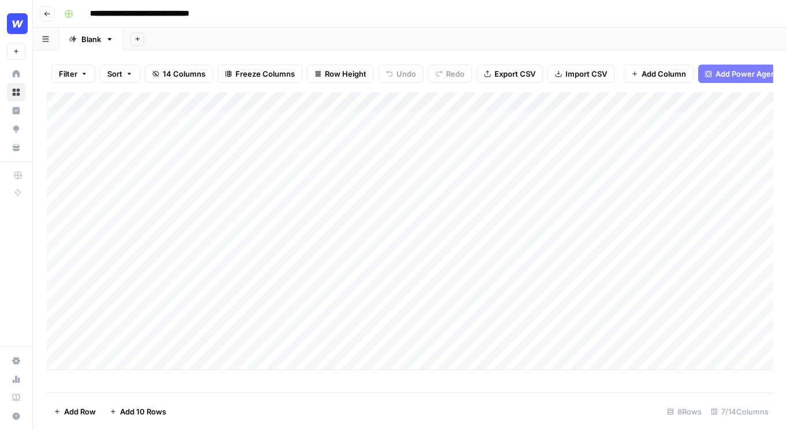
click at [404, 331] on div "Add Column" at bounding box center [410, 231] width 726 height 278
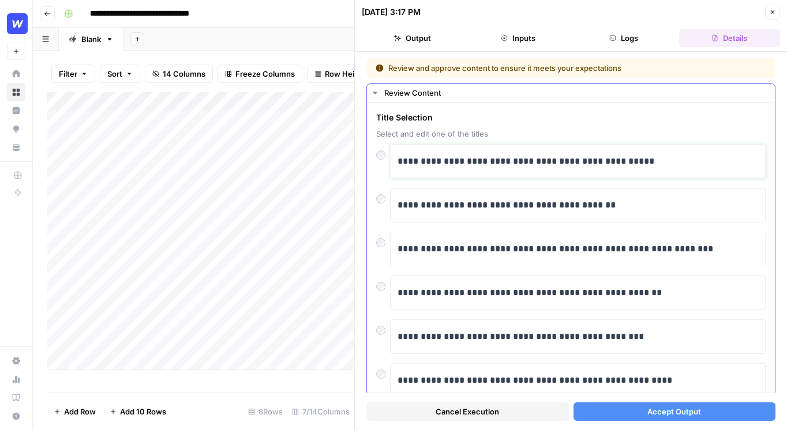
click at [545, 163] on p "**********" at bounding box center [577, 161] width 360 height 15
click at [637, 408] on button "Accept Output" at bounding box center [674, 411] width 202 height 18
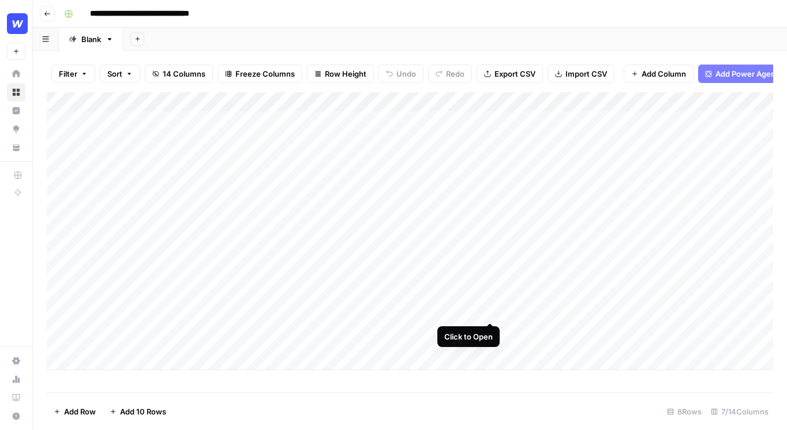
click at [489, 301] on div "Add Column" at bounding box center [410, 231] width 726 height 278
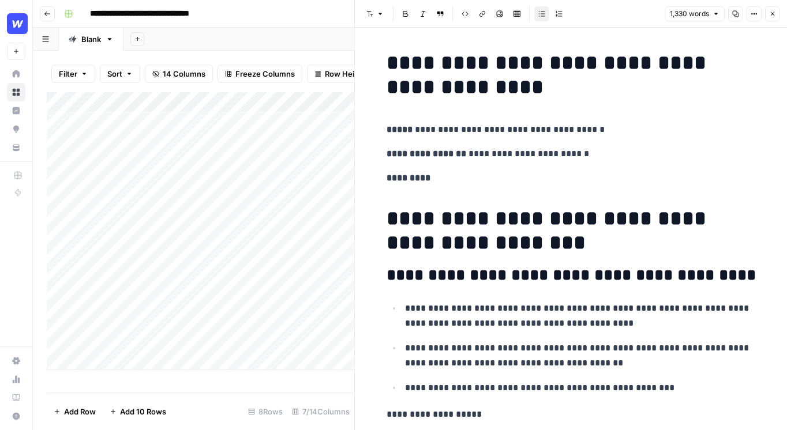
click at [511, 171] on p "*********" at bounding box center [570, 178] width 369 height 15
drag, startPoint x: 511, startPoint y: 171, endPoint x: 398, endPoint y: 165, distance: 112.6
click at [505, 173] on p "********" at bounding box center [570, 178] width 369 height 15
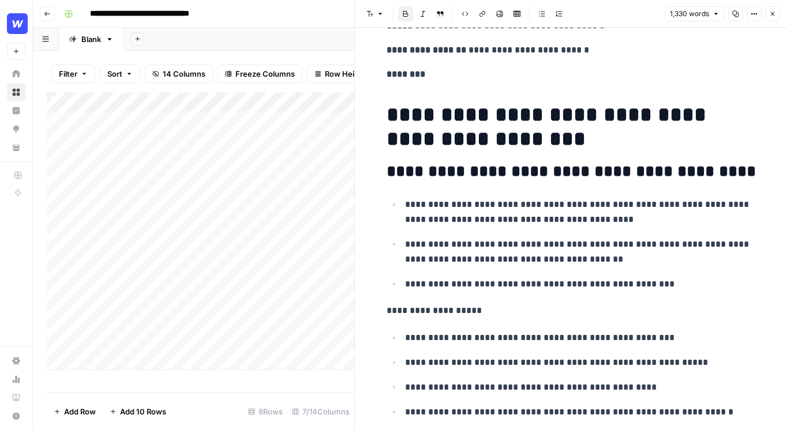
scroll to position [183, 0]
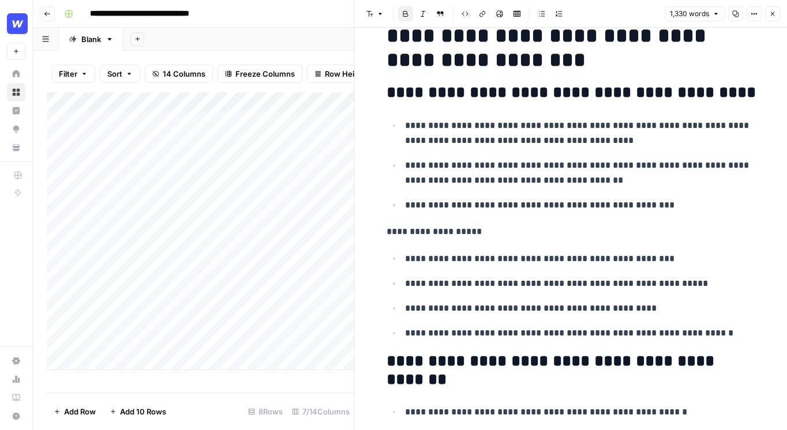
click at [770, 15] on icon "button" at bounding box center [772, 14] width 4 height 4
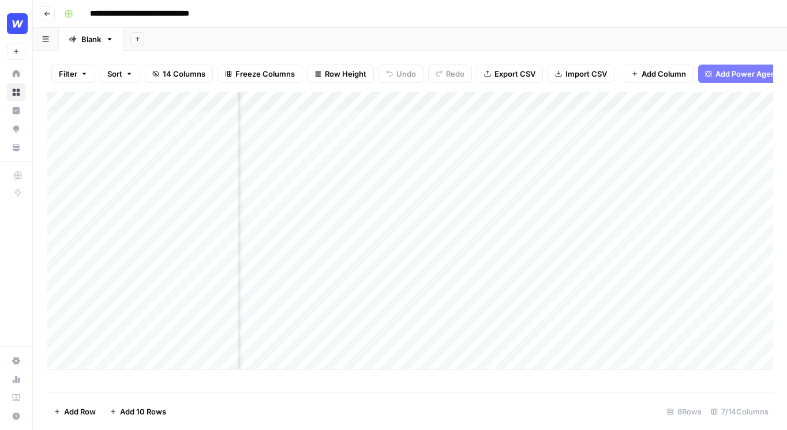
scroll to position [0, 101]
click at [644, 122] on div "Add Column" at bounding box center [410, 231] width 726 height 278
click at [653, 117] on div "Add Column" at bounding box center [410, 231] width 726 height 278
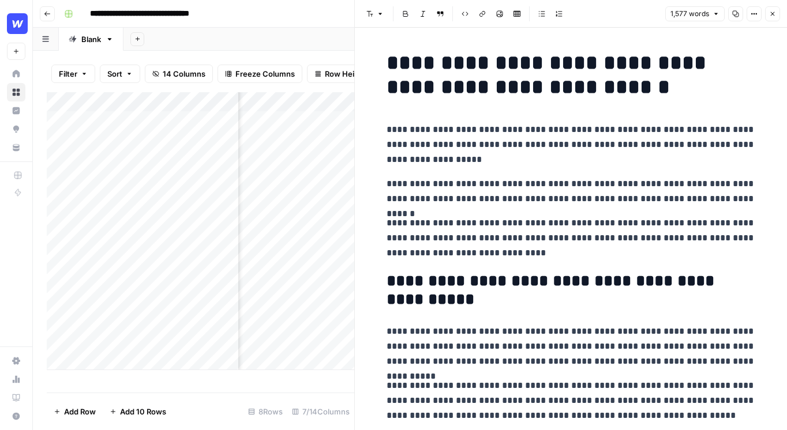
click at [509, 164] on p "**********" at bounding box center [570, 144] width 369 height 45
click at [769, 16] on icon "button" at bounding box center [772, 13] width 7 height 7
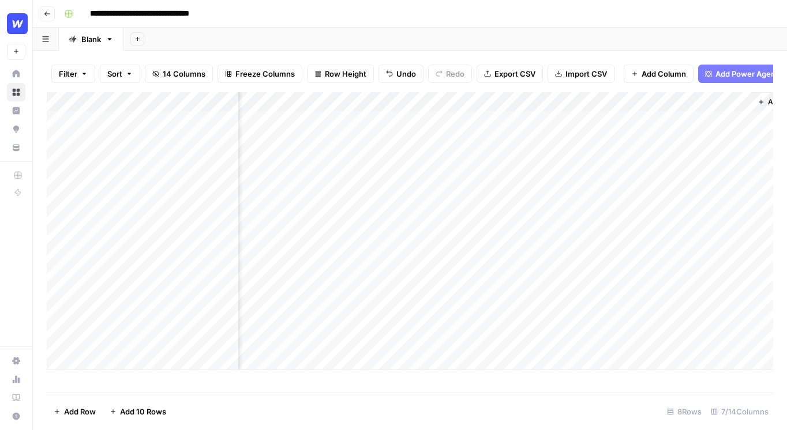
scroll to position [0, 314]
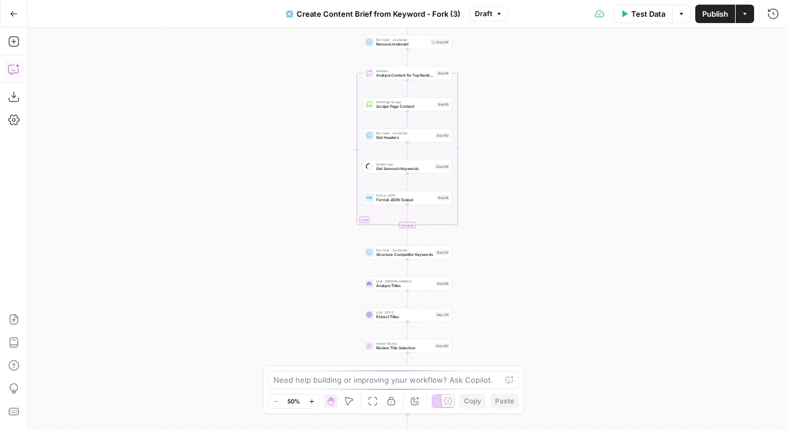
click at [13, 73] on icon "button" at bounding box center [13, 69] width 10 height 9
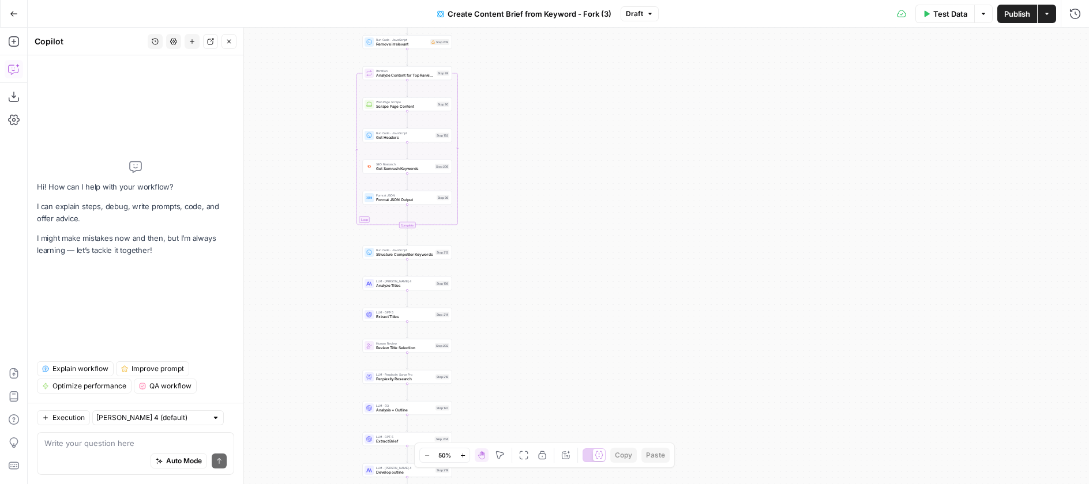
click at [18, 18] on button "Go Back" at bounding box center [13, 13] width 21 height 21
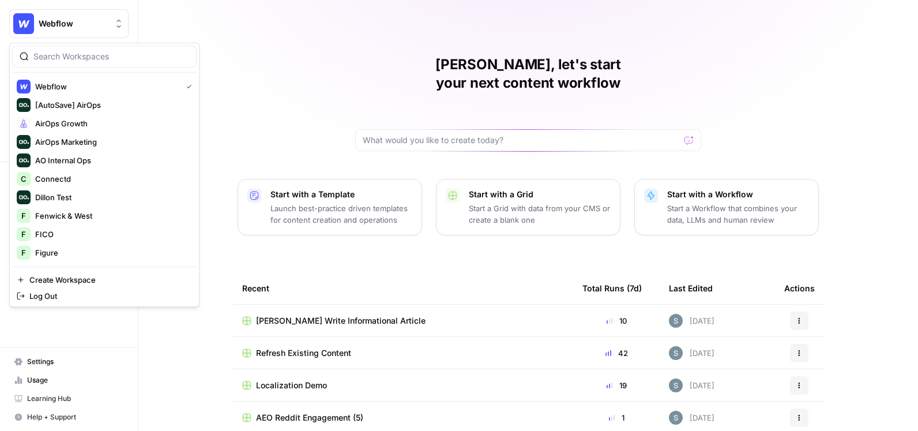
click at [95, 27] on span "Webflow" at bounding box center [74, 24] width 70 height 12
click at [227, 92] on div "Shanil, let's start your next content workflow Start with a Template Launch bes…" at bounding box center [528, 274] width 780 height 549
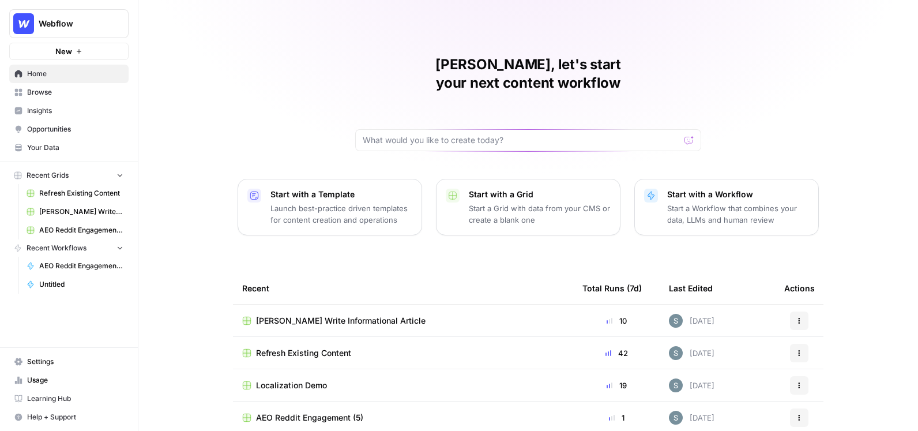
click at [72, 110] on span "Insights" at bounding box center [75, 111] width 96 height 10
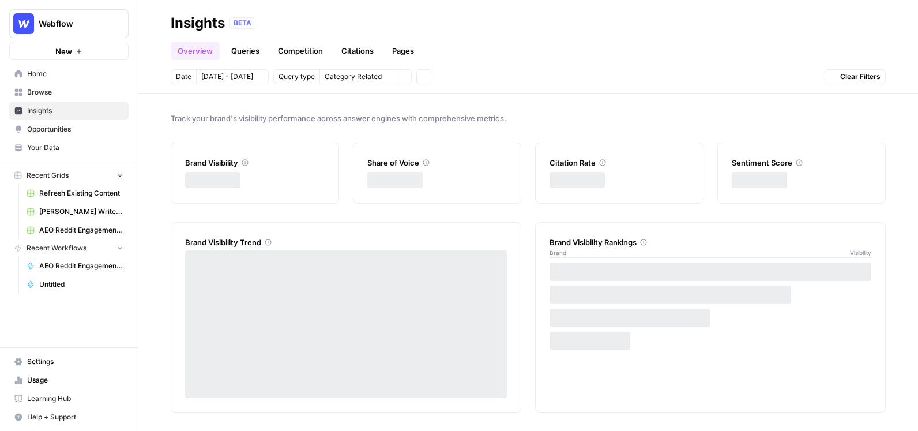
click at [73, 143] on span "Your Data" at bounding box center [75, 147] width 96 height 10
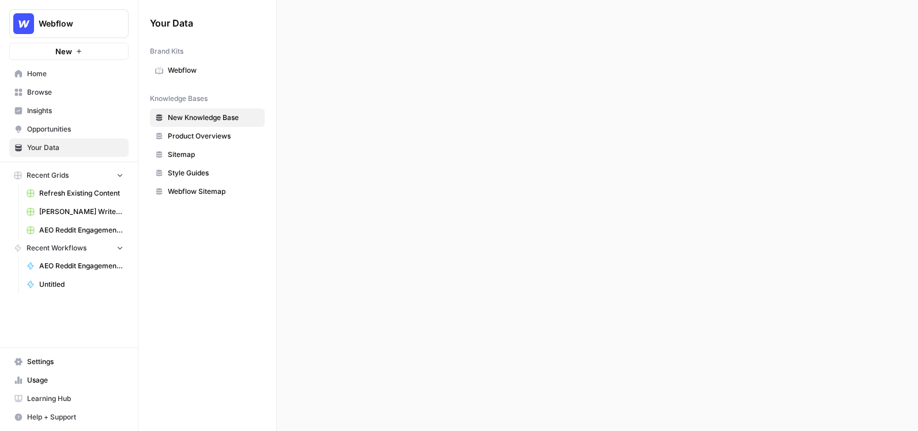
click at [80, 123] on link "Opportunities" at bounding box center [68, 129] width 119 height 18
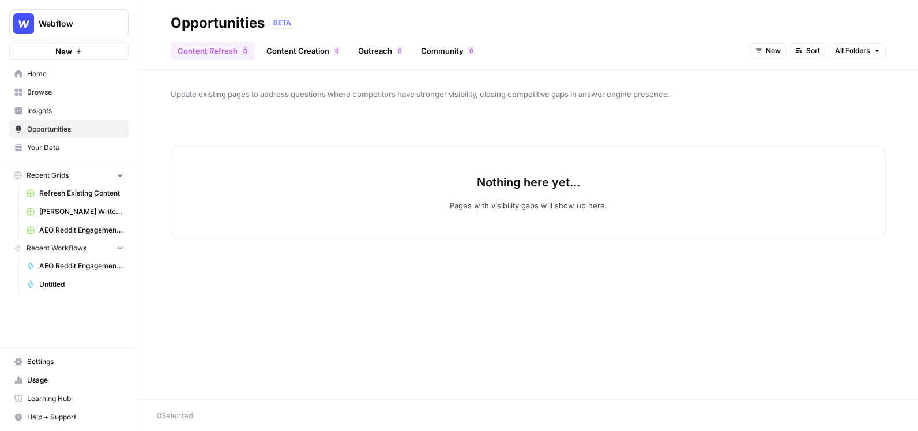
click at [85, 106] on span "Insights" at bounding box center [75, 111] width 96 height 10
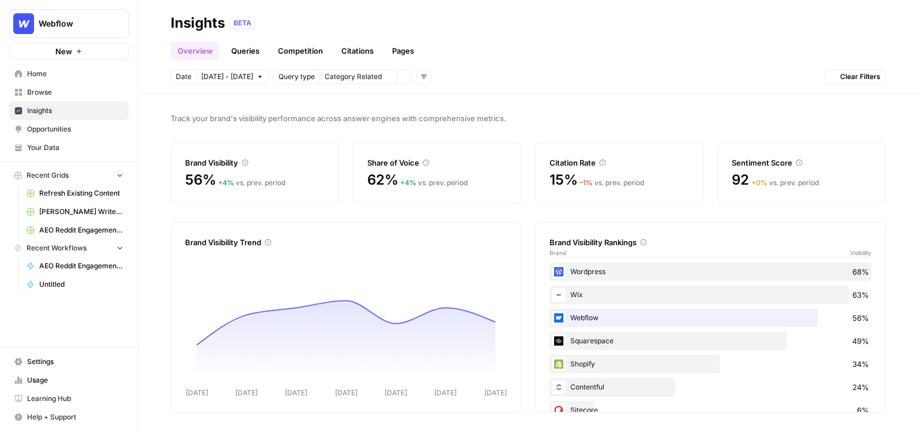
click at [88, 89] on span "Browse" at bounding box center [75, 92] width 96 height 10
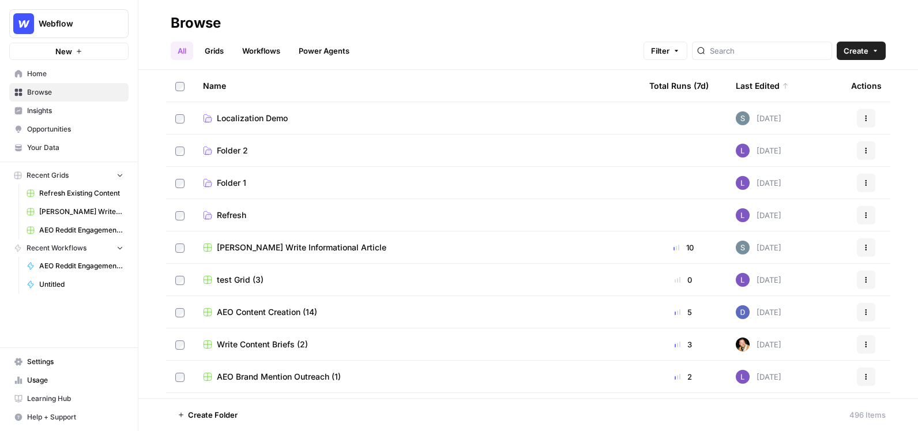
click at [86, 78] on span "Home" at bounding box center [75, 74] width 96 height 10
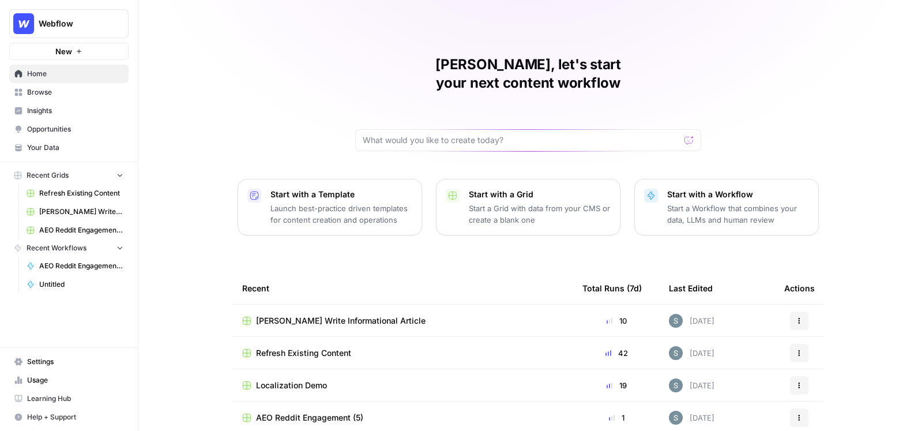
click at [88, 28] on span "Webflow" at bounding box center [74, 24] width 70 height 12
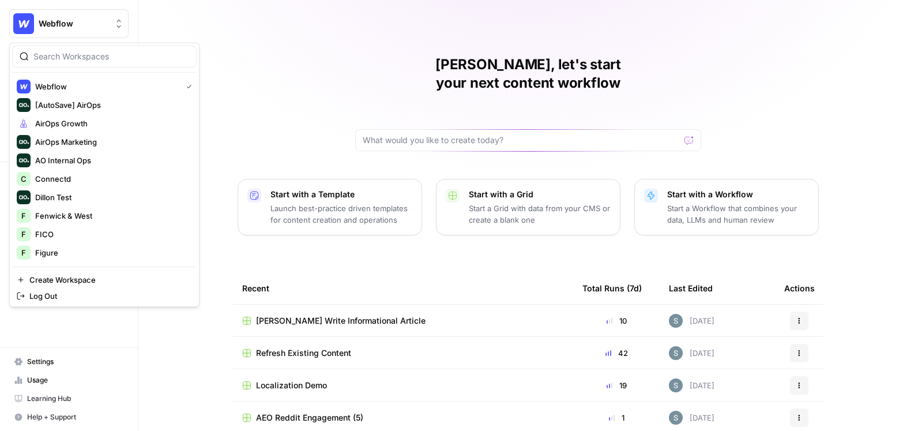
click at [189, 35] on div "Shanil, let's start your next content workflow Start with a Template Launch bes…" at bounding box center [528, 274] width 780 height 549
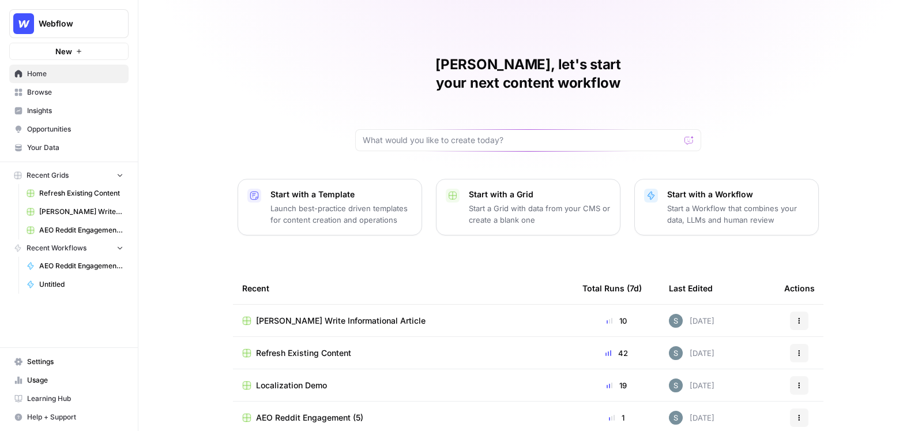
click at [70, 52] on span "New" at bounding box center [63, 52] width 17 height 12
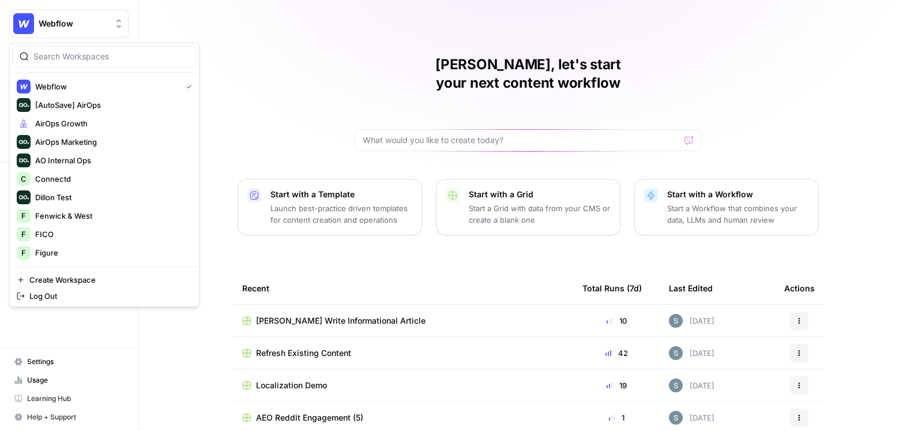
click at [58, 32] on button "Webflow" at bounding box center [68, 23] width 119 height 29
click at [134, 54] on input "search" at bounding box center [111, 57] width 156 height 12
click at [56, 276] on span "Create Workspace" at bounding box center [108, 280] width 158 height 12
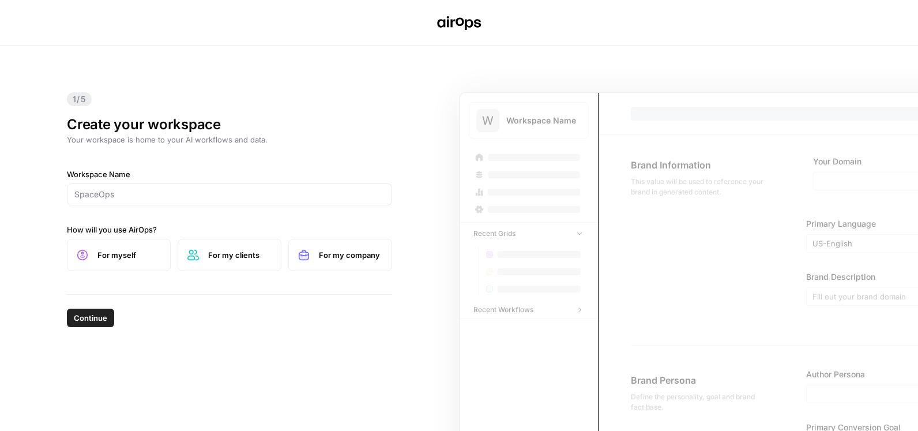
click at [283, 187] on div at bounding box center [229, 194] width 325 height 22
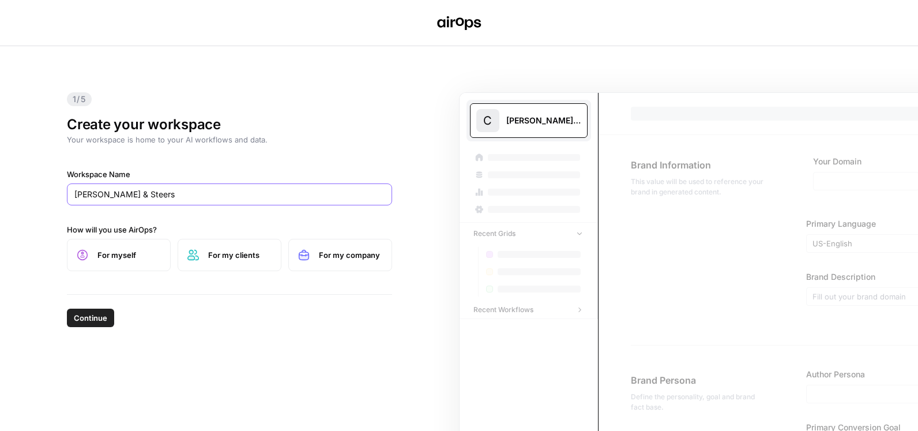
type input "[PERSON_NAME] & Steers"
click at [239, 257] on span "For my clients" at bounding box center [239, 255] width 63 height 12
click at [92, 315] on span "Continue" at bounding box center [90, 318] width 33 height 12
